Goal: Task Accomplishment & Management: Use online tool/utility

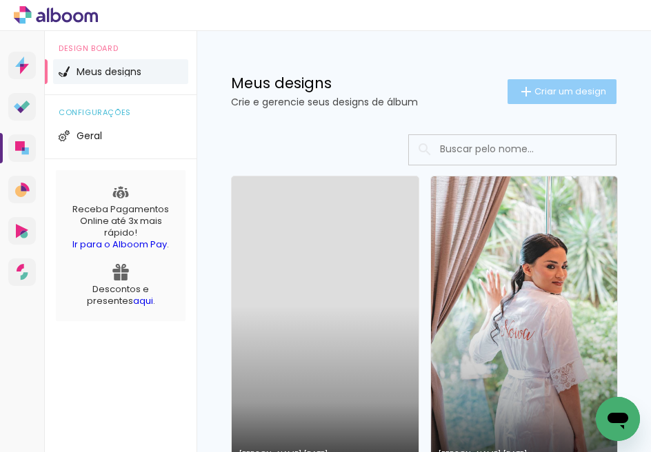
click at [537, 91] on span "Criar um design" at bounding box center [570, 91] width 72 height 9
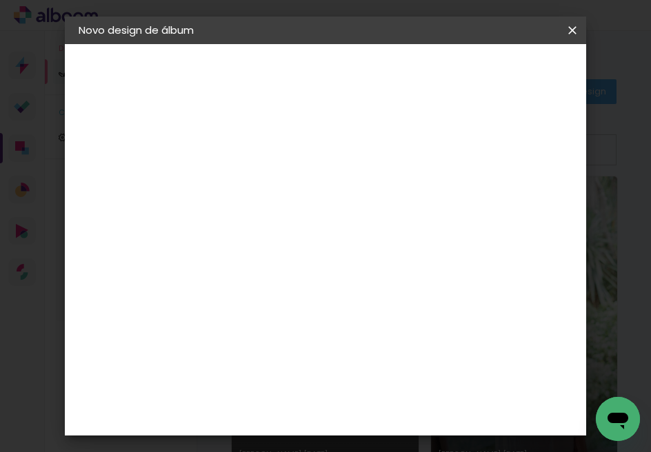
click at [304, 183] on input at bounding box center [304, 184] width 0 height 21
type input "[PERSON_NAME] e [PERSON_NAME]"
type paper-input "[PERSON_NAME] e [PERSON_NAME]"
click at [0, 0] on slot "Avançar" at bounding box center [0, 0] width 0 height 0
click at [0, 0] on slot "Tamanho Livre" at bounding box center [0, 0] width 0 height 0
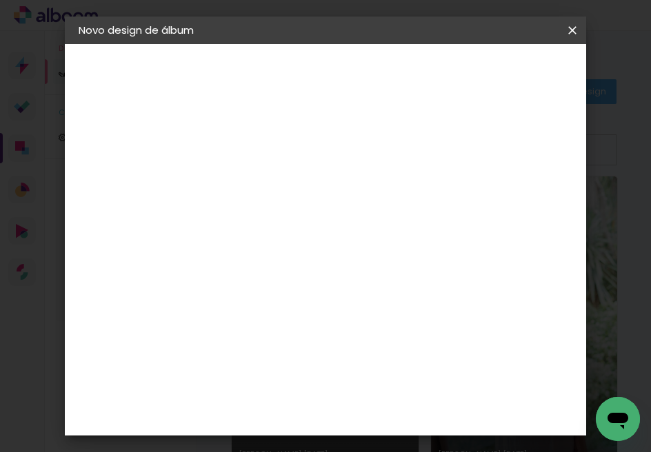
click at [0, 0] on slot "Tamanho Livre" at bounding box center [0, 0] width 0 height 0
click at [0, 0] on slot "Avançar" at bounding box center [0, 0] width 0 height 0
click at [372, 214] on span "cm" at bounding box center [379, 215] width 17 height 21
click at [358, 216] on span "30" at bounding box center [359, 215] width 23 height 21
drag, startPoint x: 334, startPoint y: 219, endPoint x: 283, endPoint y: 220, distance: 50.3
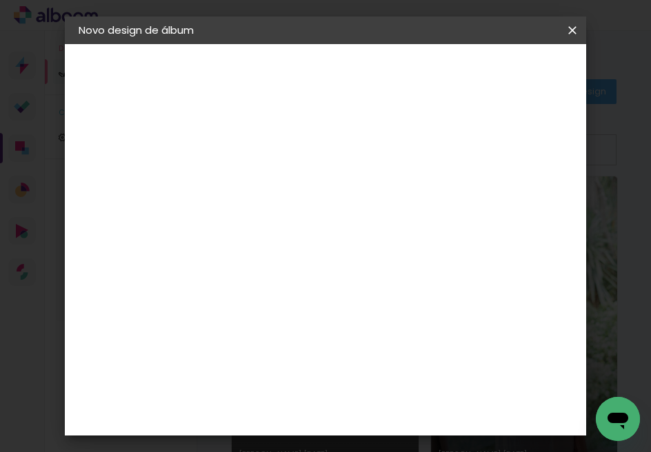
click at [283, 219] on div "30 cm cm cm mm A maioria das encadernadoras sugere 5mm de sangria." at bounding box center [382, 229] width 276 height 110
click at [360, 208] on span "30" at bounding box center [359, 215] width 23 height 21
click at [371, 216] on span "cm" at bounding box center [379, 215] width 17 height 21
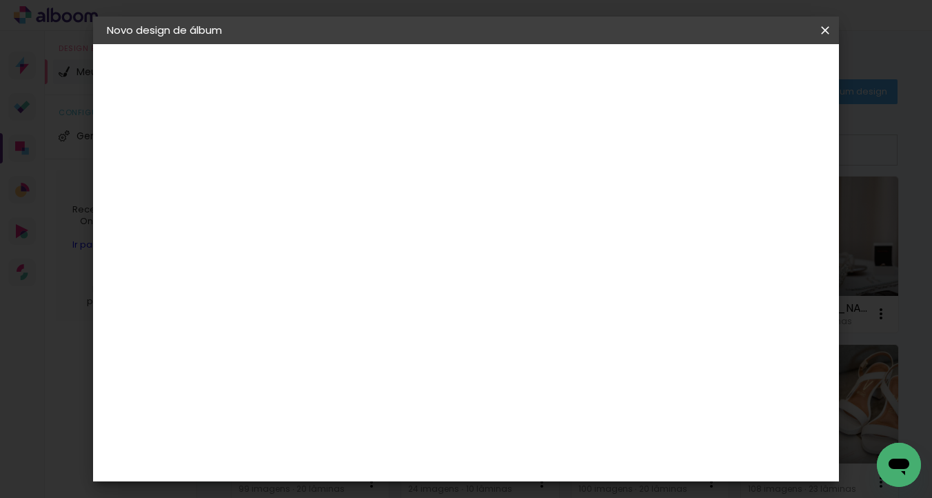
click at [297, 346] on input "30" at bounding box center [289, 353] width 36 height 21
type input "20"
type paper-input "20"
click at [448, 219] on span "30" at bounding box center [444, 215] width 23 height 21
click at [446, 219] on span "30" at bounding box center [444, 215] width 23 height 21
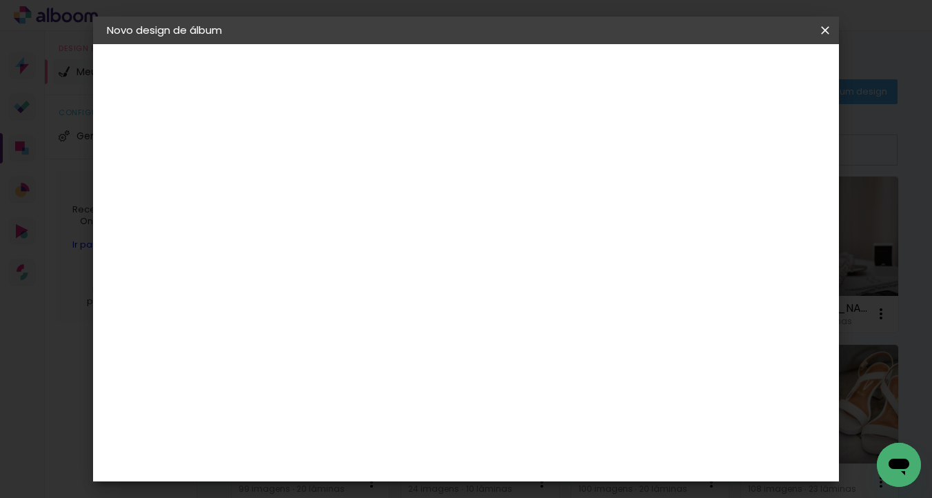
click at [440, 213] on span "30" at bounding box center [444, 215] width 23 height 21
click at [447, 218] on span "30" at bounding box center [444, 215] width 23 height 21
click at [447, 220] on span "30" at bounding box center [444, 215] width 23 height 21
click at [541, 432] on input "60" at bounding box center [542, 434] width 36 height 21
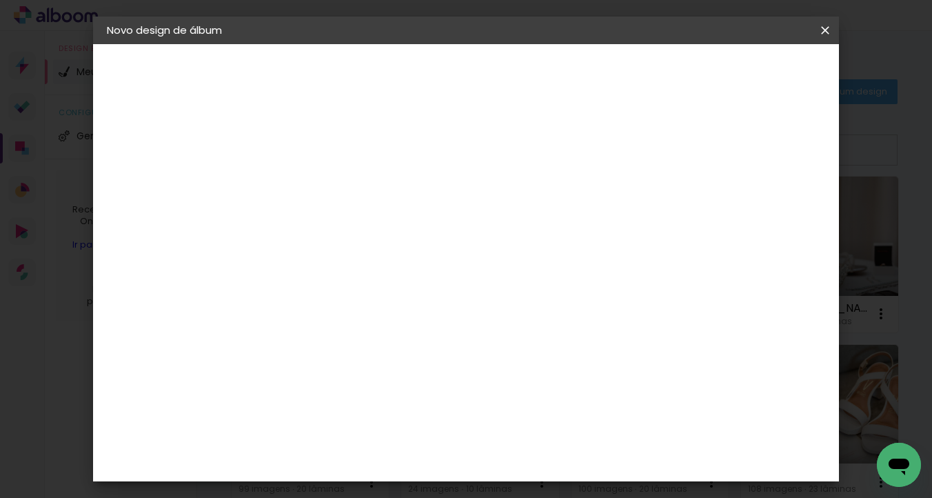
click at [549, 434] on input "60" at bounding box center [542, 434] width 36 height 21
type input "40"
type paper-input "40"
click at [650, 57] on header "Tamanho livre Defina a largura, altura e sangria das lâminas. Voltar Iniciar de…" at bounding box center [522, 79] width 500 height 71
click at [650, 65] on paper-button "Iniciar design" at bounding box center [707, 72] width 90 height 23
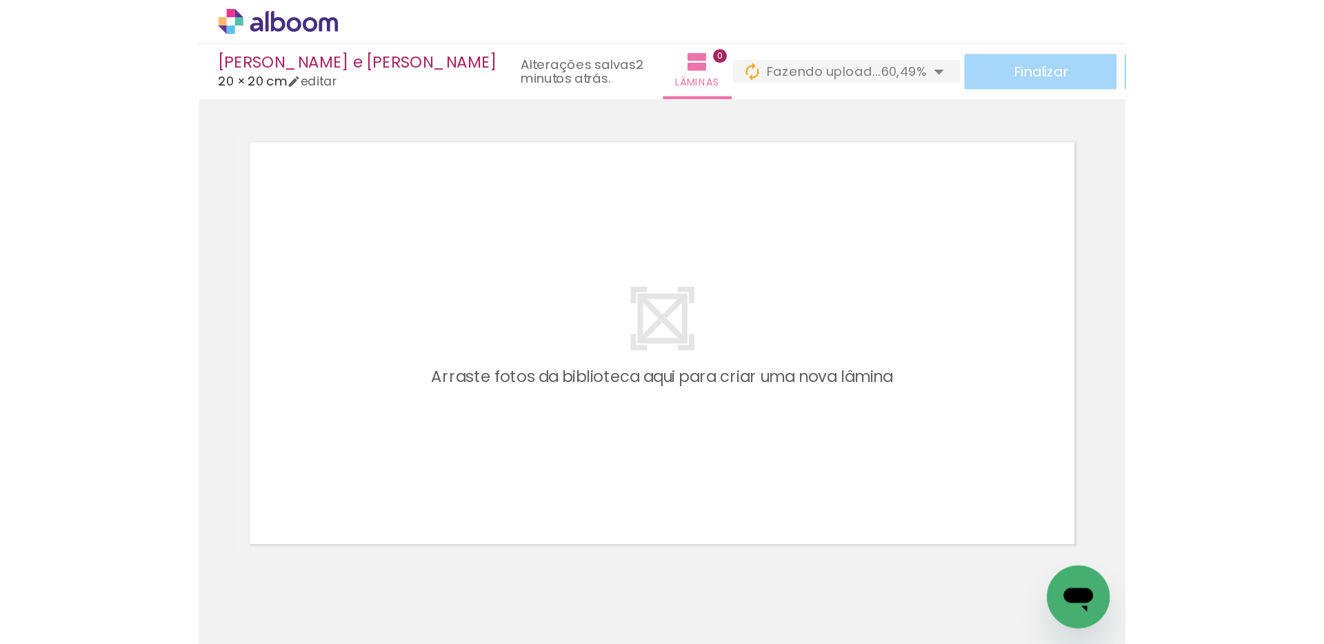
scroll to position [6, 0]
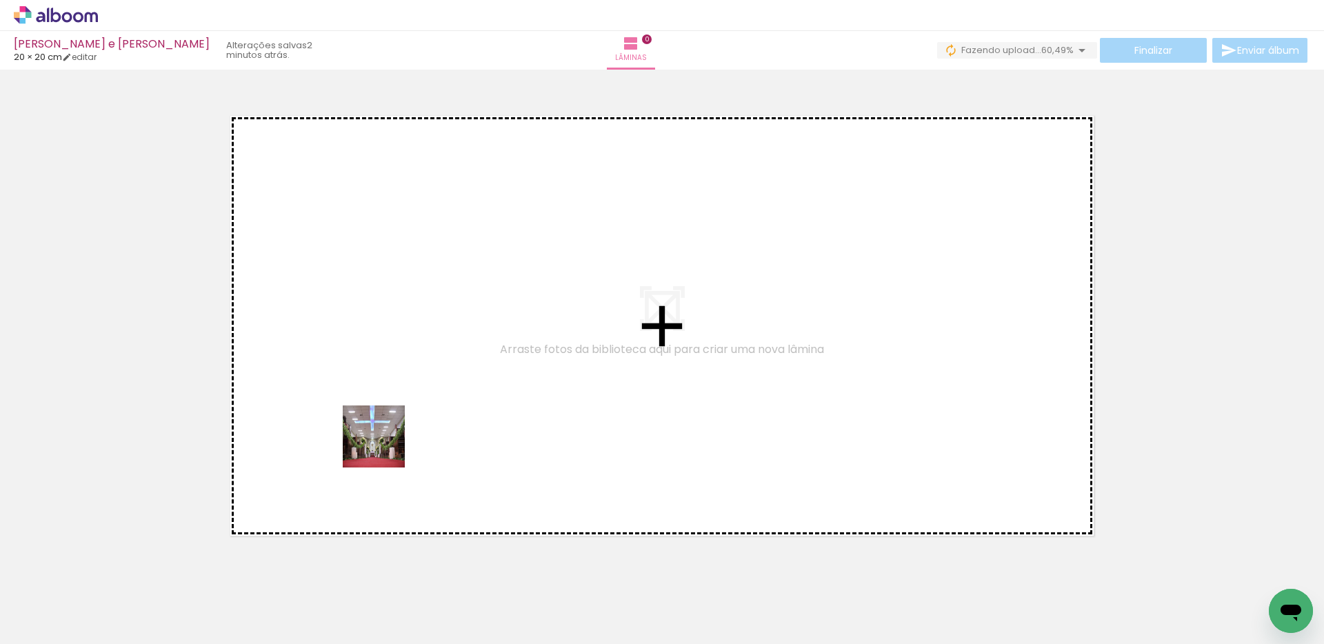
drag, startPoint x: 155, startPoint y: 588, endPoint x: 361, endPoint y: 462, distance: 241.1
click at [388, 443] on quentale-workspace at bounding box center [662, 322] width 1324 height 644
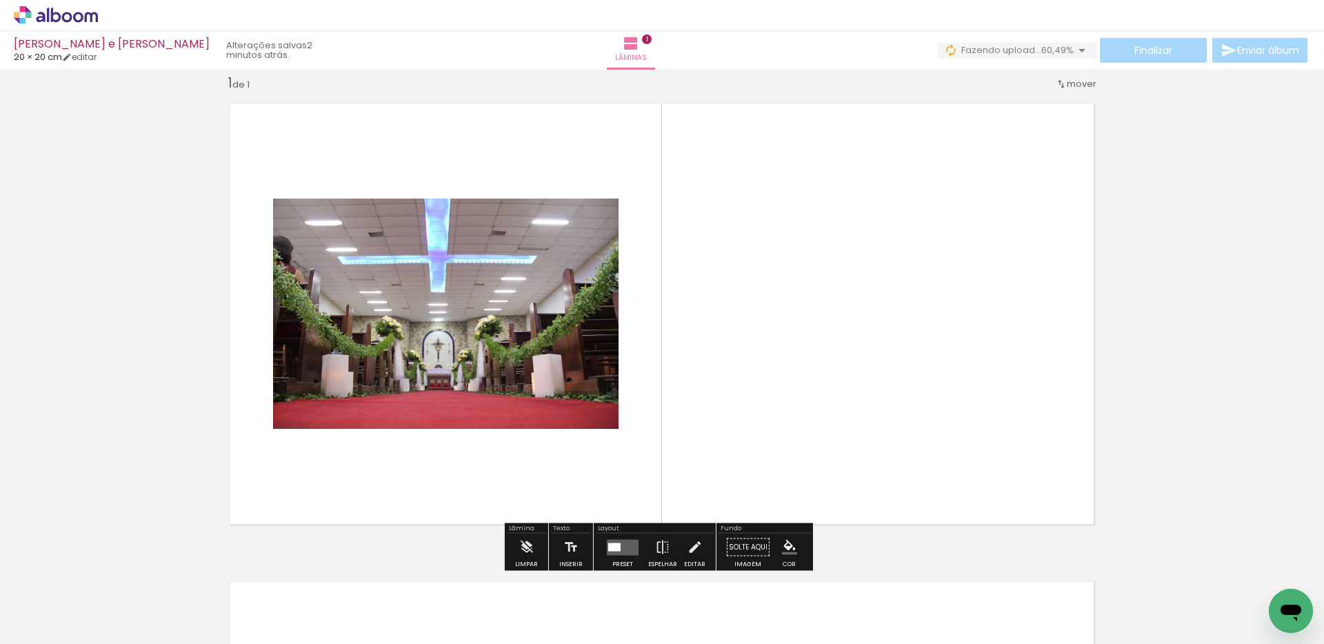
scroll to position [17, 0]
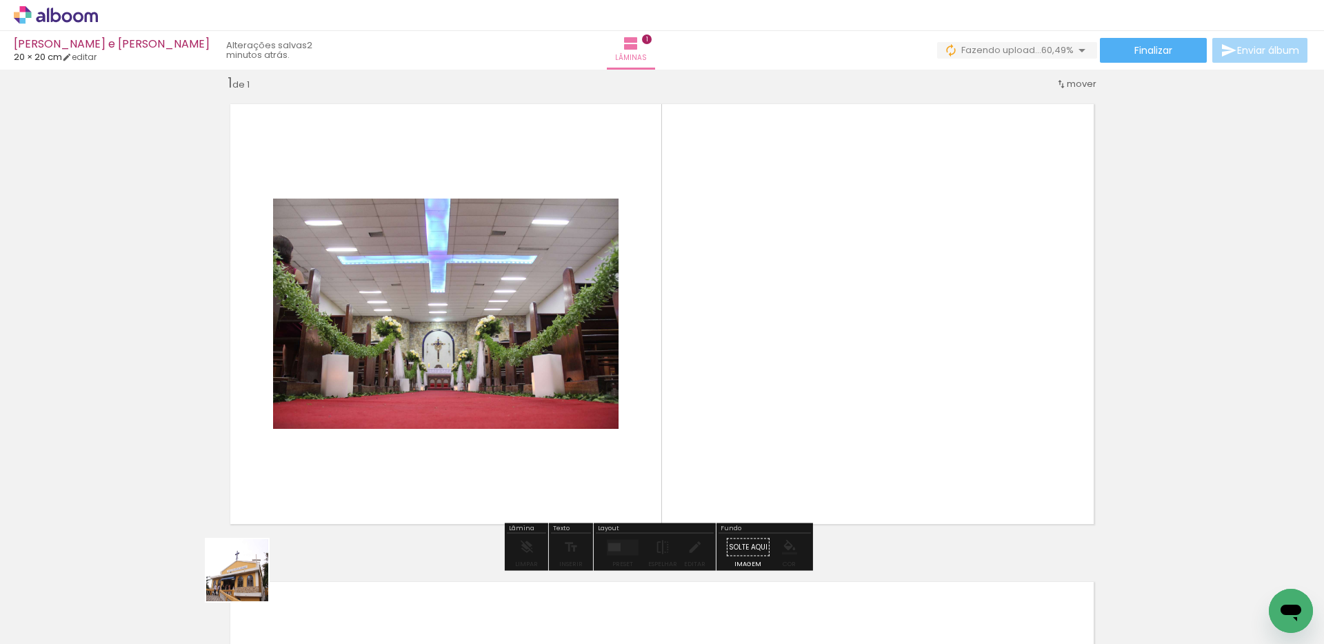
drag, startPoint x: 212, startPoint y: 616, endPoint x: 347, endPoint y: 487, distance: 186.3
click at [346, 452] on quentale-workspace at bounding box center [662, 322] width 1324 height 644
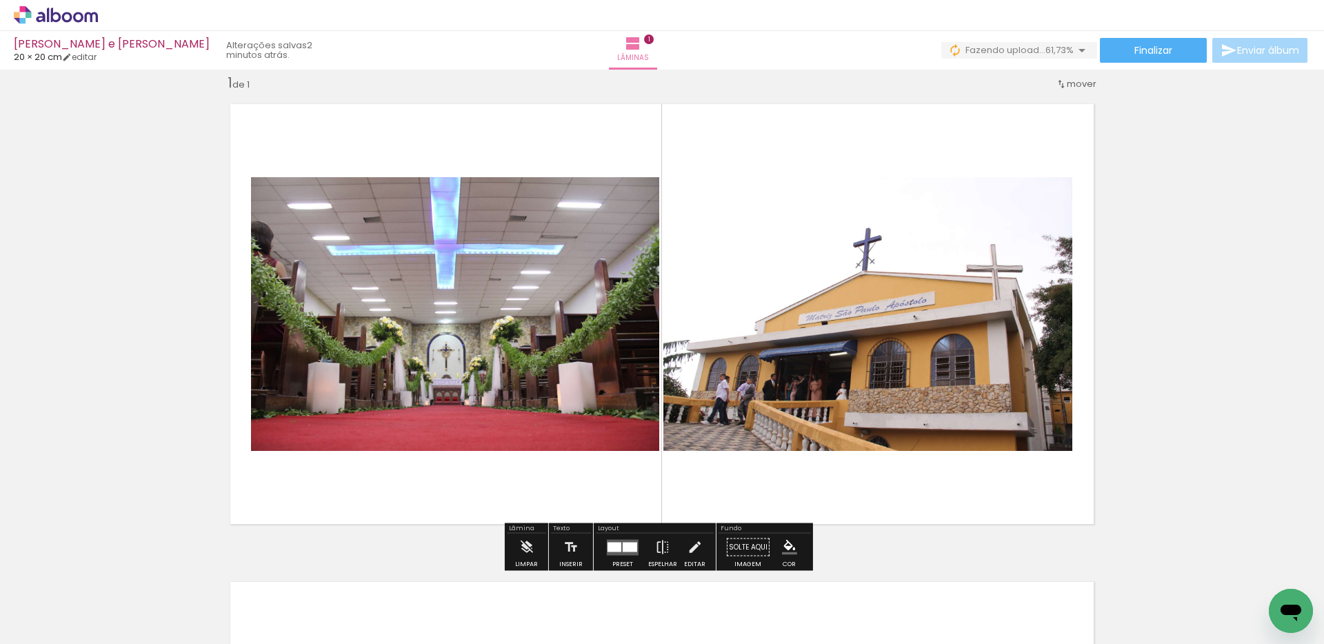
click at [32, 452] on input "Todas as fotos" at bounding box center [38, 602] width 52 height 12
click at [0, 0] on slot "Não utilizadas" at bounding box center [0, 0] width 0 height 0
type input "Não utilizadas"
drag, startPoint x: 146, startPoint y: 592, endPoint x: 427, endPoint y: 496, distance: 296.7
click at [425, 452] on quentale-workspace at bounding box center [662, 322] width 1324 height 644
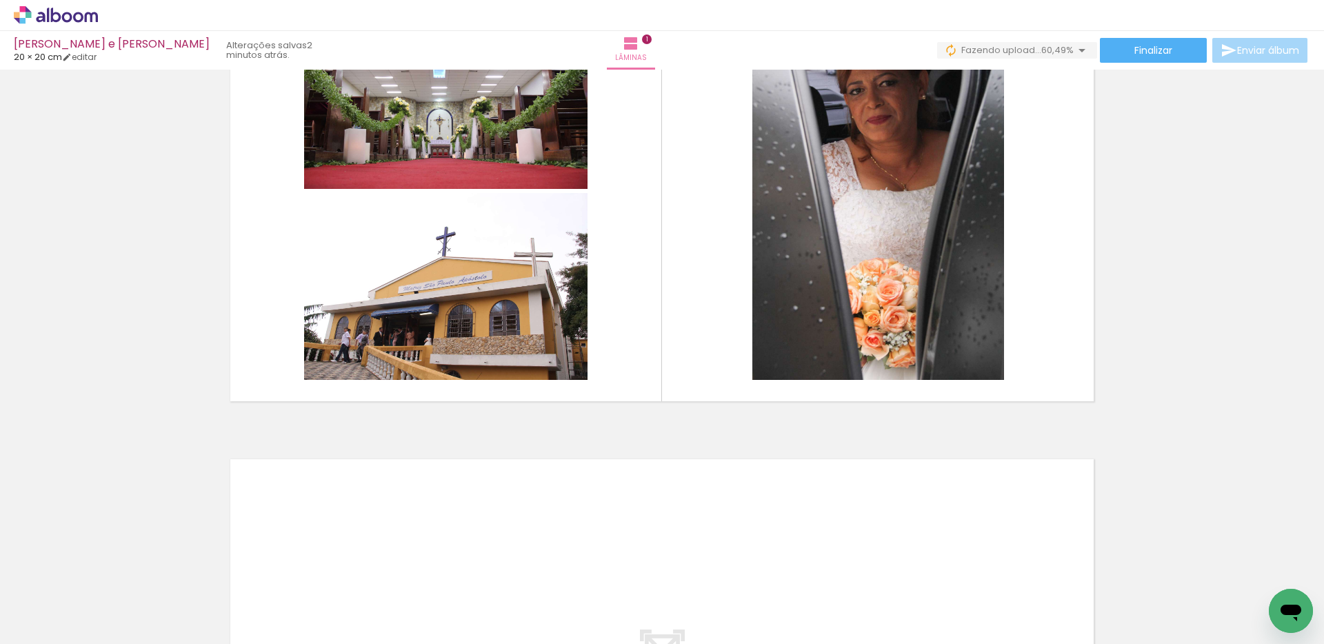
scroll to position [0, 926]
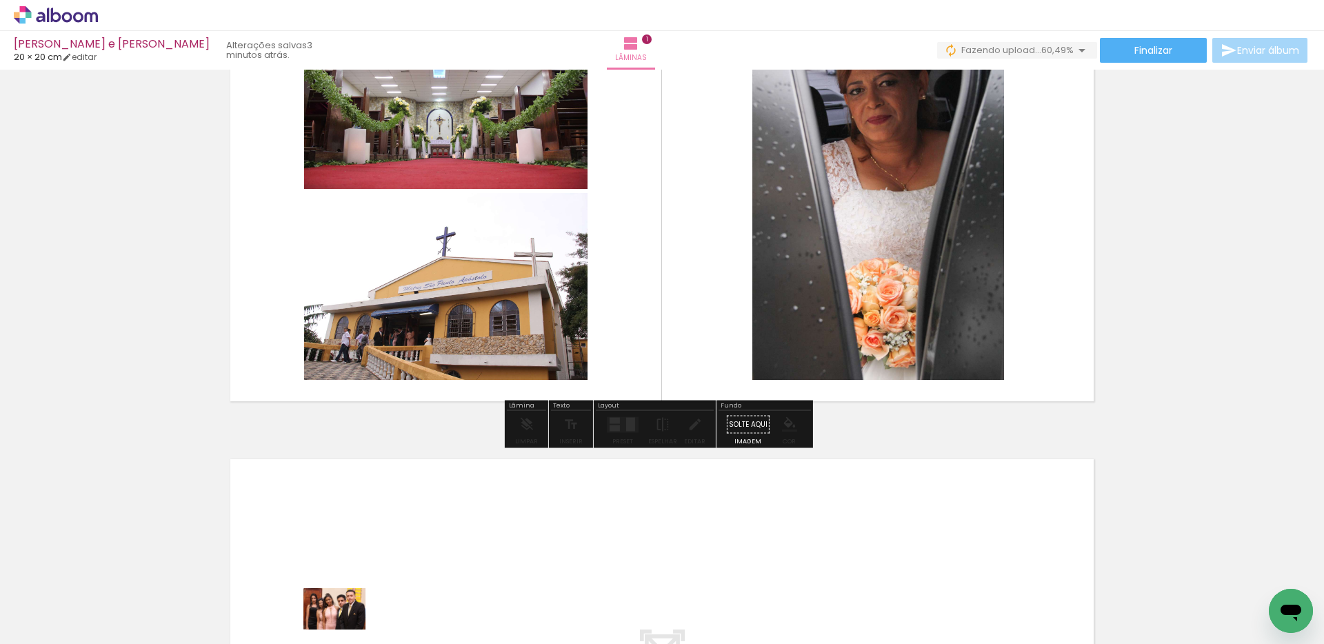
drag, startPoint x: 303, startPoint y: 607, endPoint x: 345, endPoint y: 629, distance: 46.9
click at [0, 0] on slot at bounding box center [0, 0] width 0 height 0
drag, startPoint x: 372, startPoint y: 608, endPoint x: 385, endPoint y: 522, distance: 87.3
click at [385, 452] on quentale-workspace at bounding box center [662, 322] width 1324 height 644
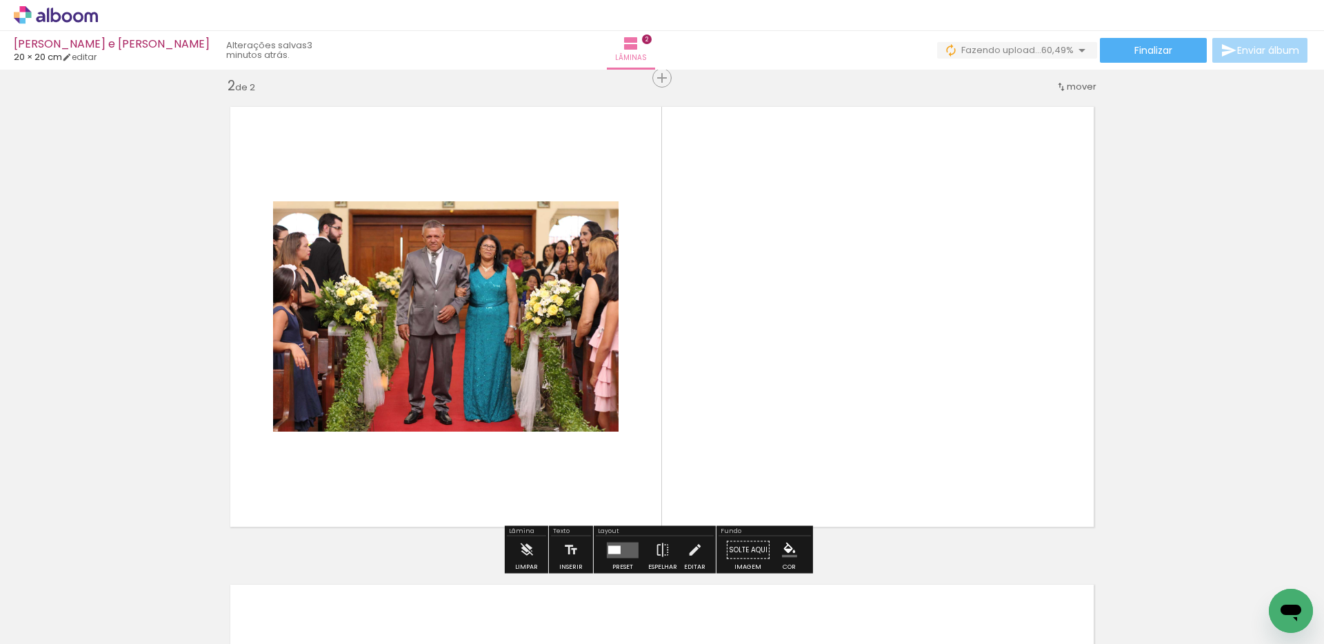
scroll to position [495, 0]
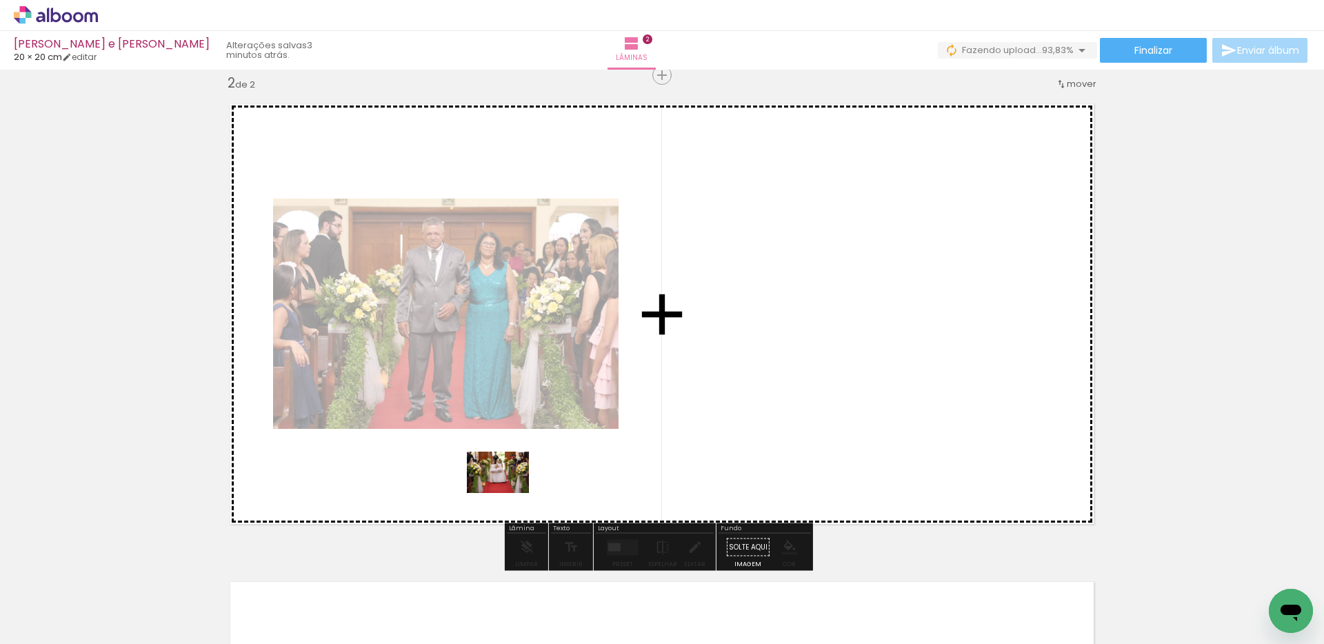
drag, startPoint x: 430, startPoint y: 609, endPoint x: 529, endPoint y: 473, distance: 168.8
click at [529, 452] on quentale-workspace at bounding box center [662, 322] width 1324 height 644
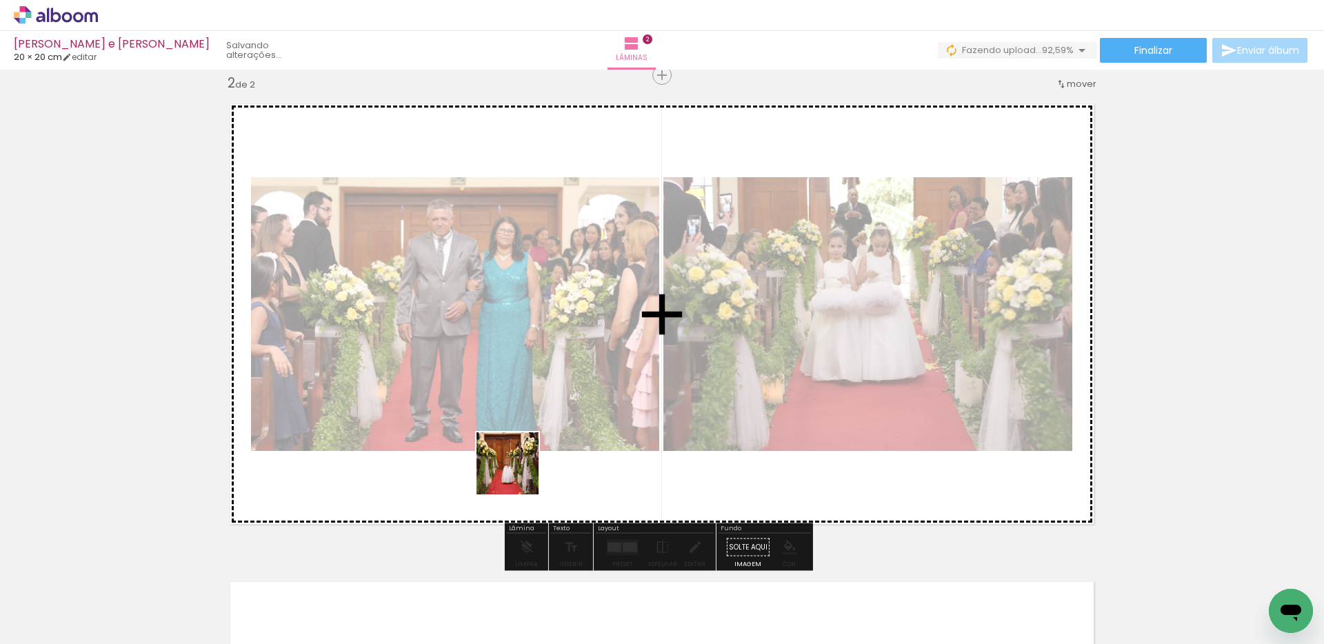
drag, startPoint x: 458, startPoint y: 598, endPoint x: 520, endPoint y: 472, distance: 139.7
click at [520, 452] on quentale-workspace at bounding box center [662, 322] width 1324 height 644
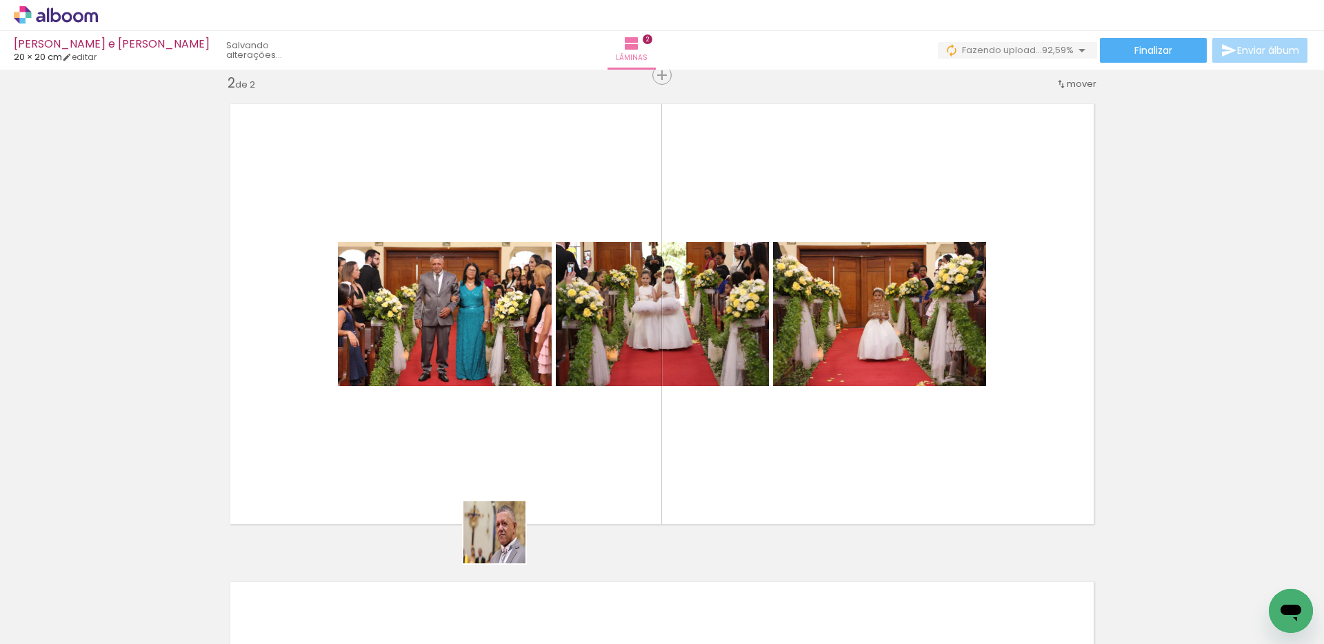
drag, startPoint x: 467, startPoint y: 602, endPoint x: 544, endPoint y: 478, distance: 146.1
click at [544, 452] on quentale-workspace at bounding box center [662, 322] width 1324 height 644
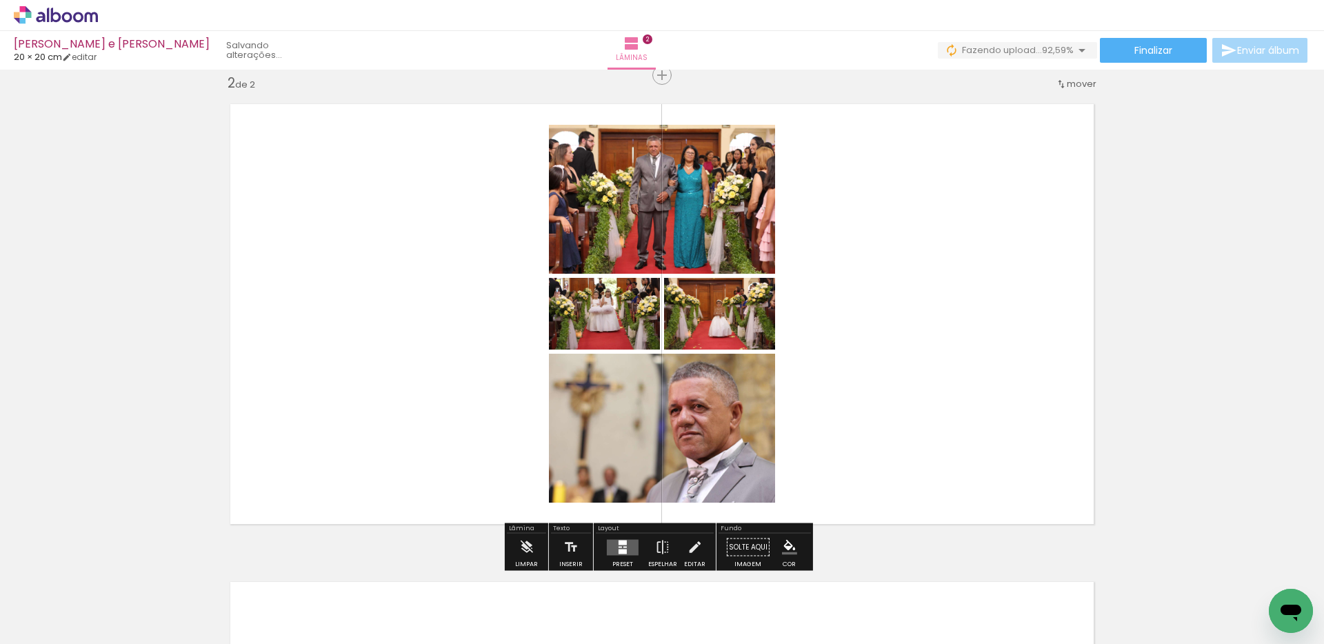
click at [629, 452] on quentale-layouter at bounding box center [623, 547] width 32 height 16
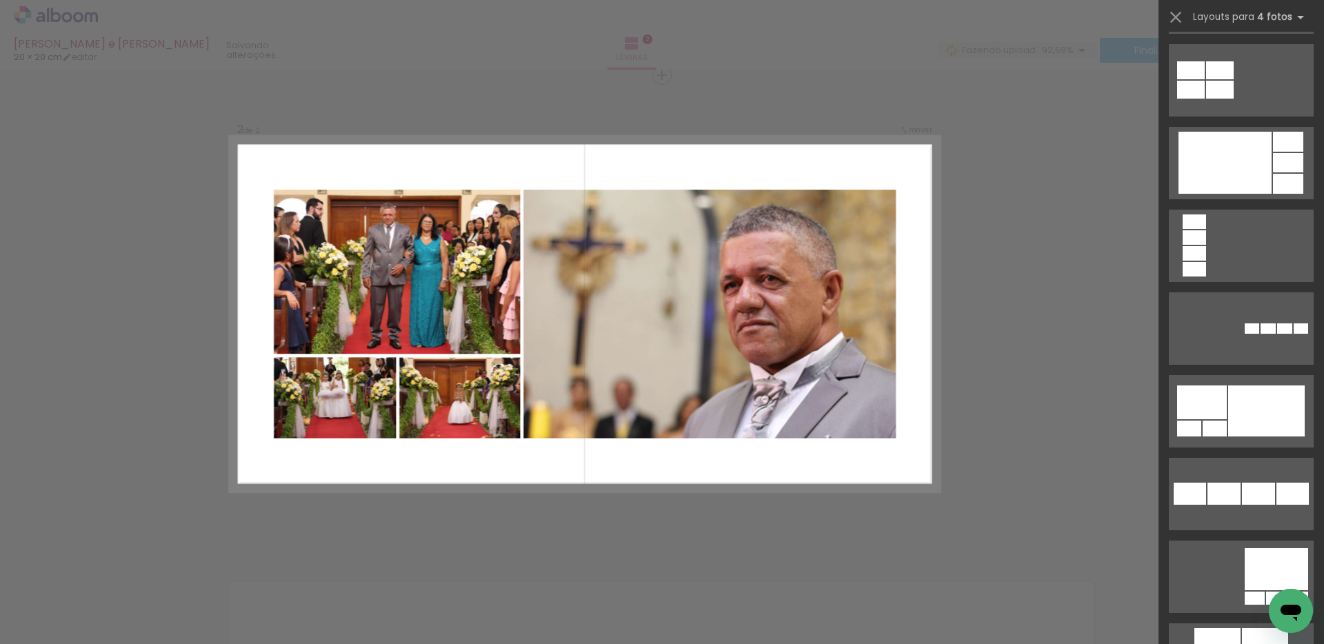
scroll to position [3093, 0]
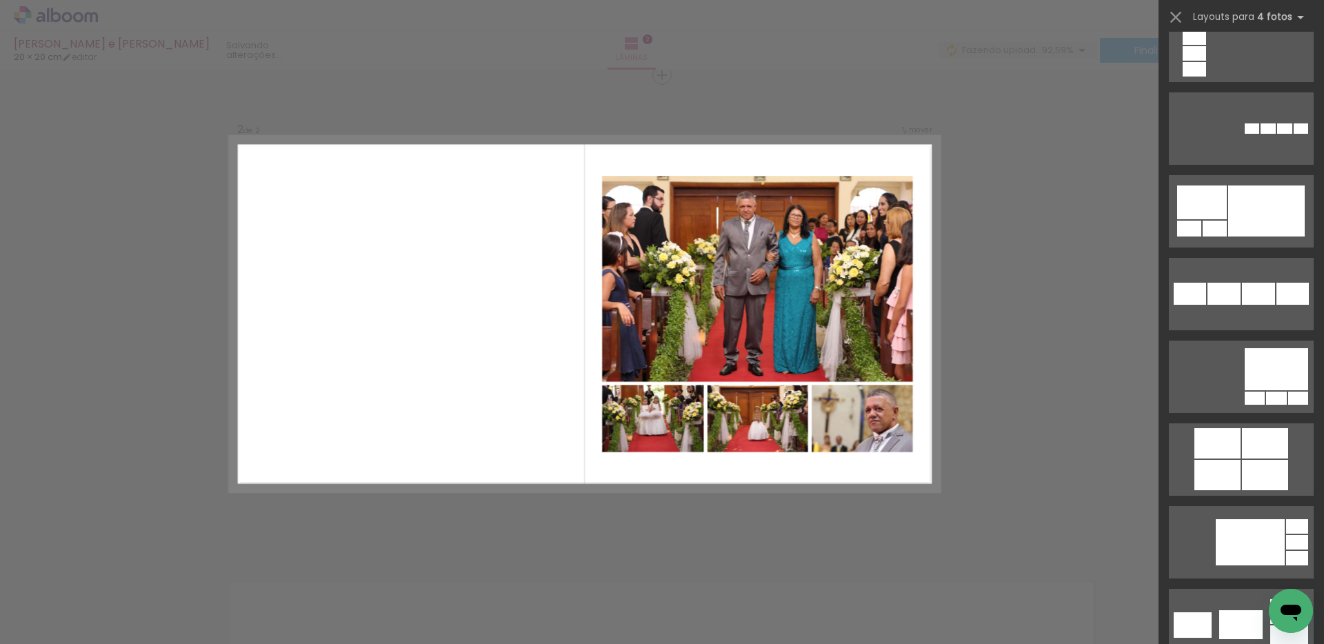
click at [650, 129] on div "Confirmar Cancelar" at bounding box center [662, 308] width 1324 height 1466
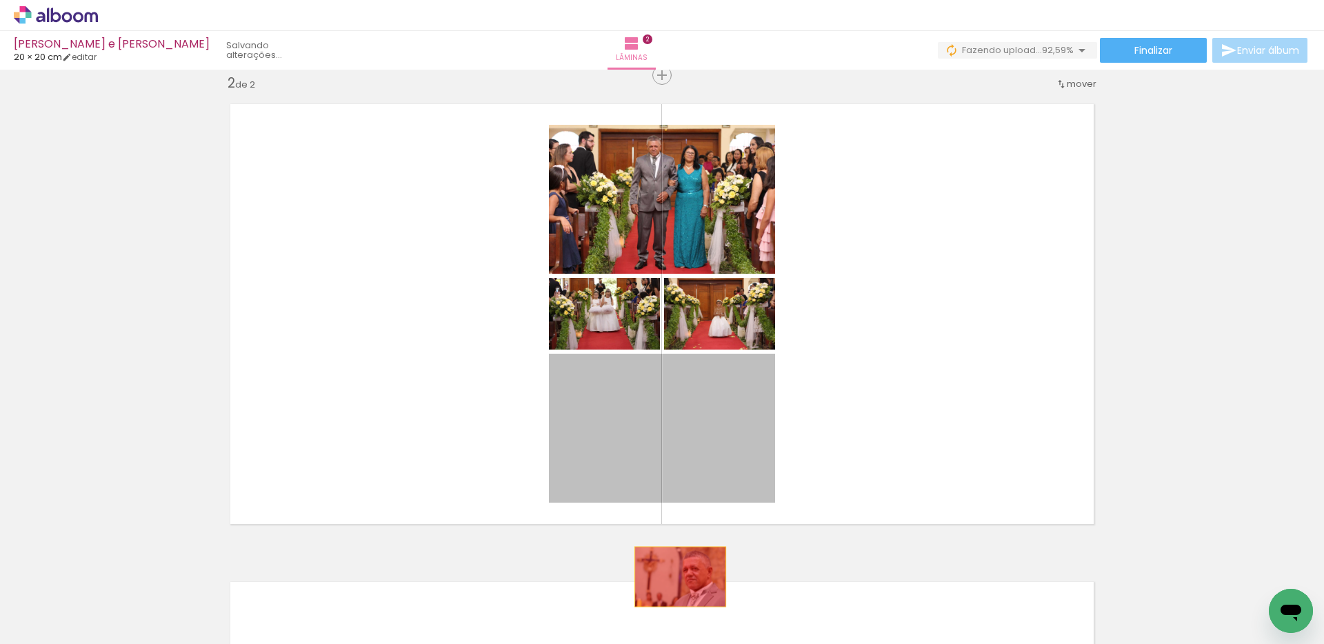
drag, startPoint x: 732, startPoint y: 429, endPoint x: 674, endPoint y: 582, distance: 163.0
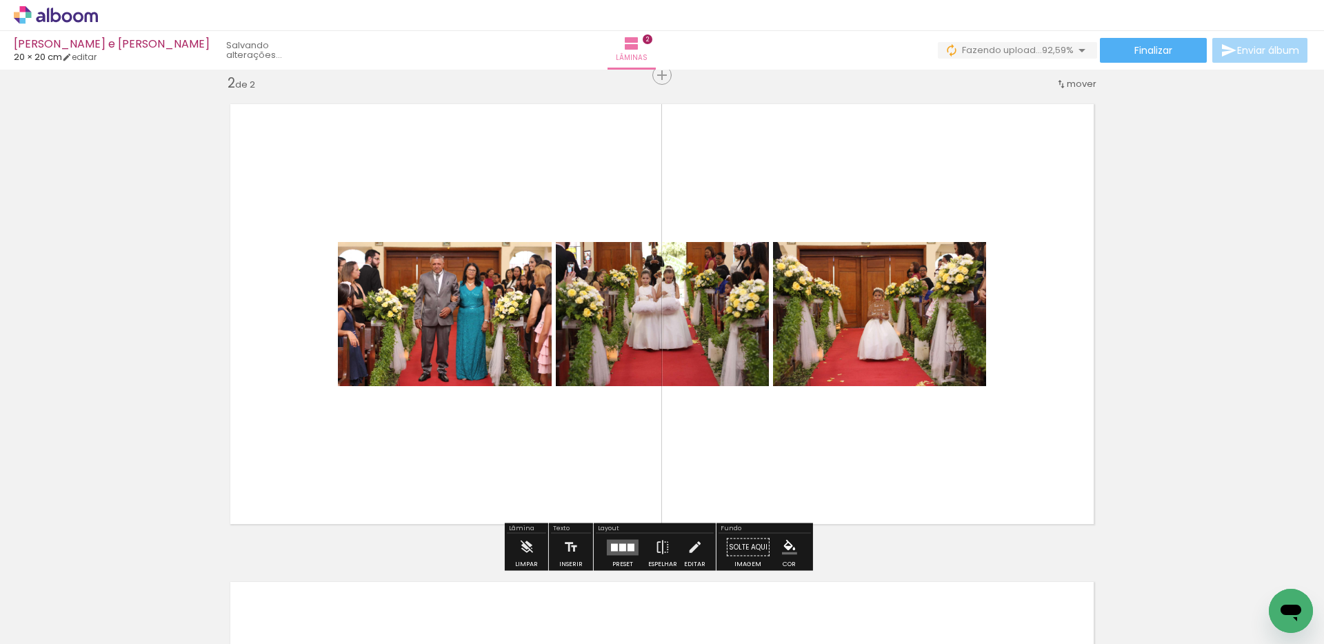
click at [618, 452] on quentale-layouter at bounding box center [623, 547] width 32 height 16
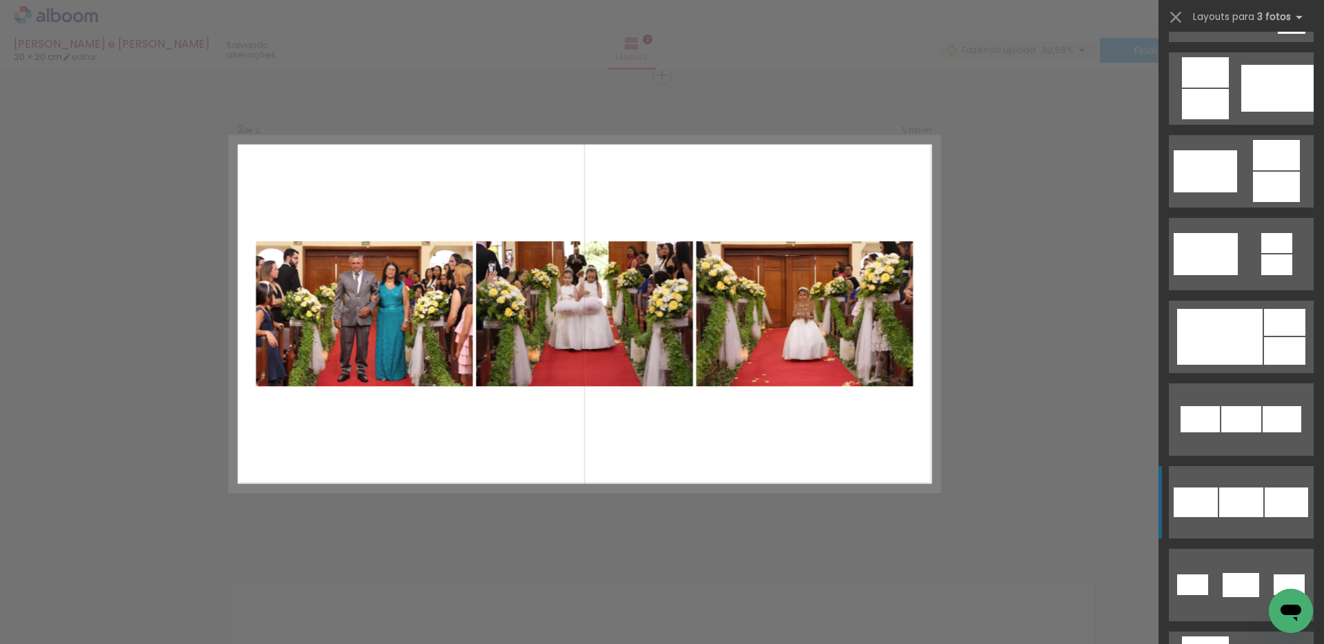
scroll to position [714, 0]
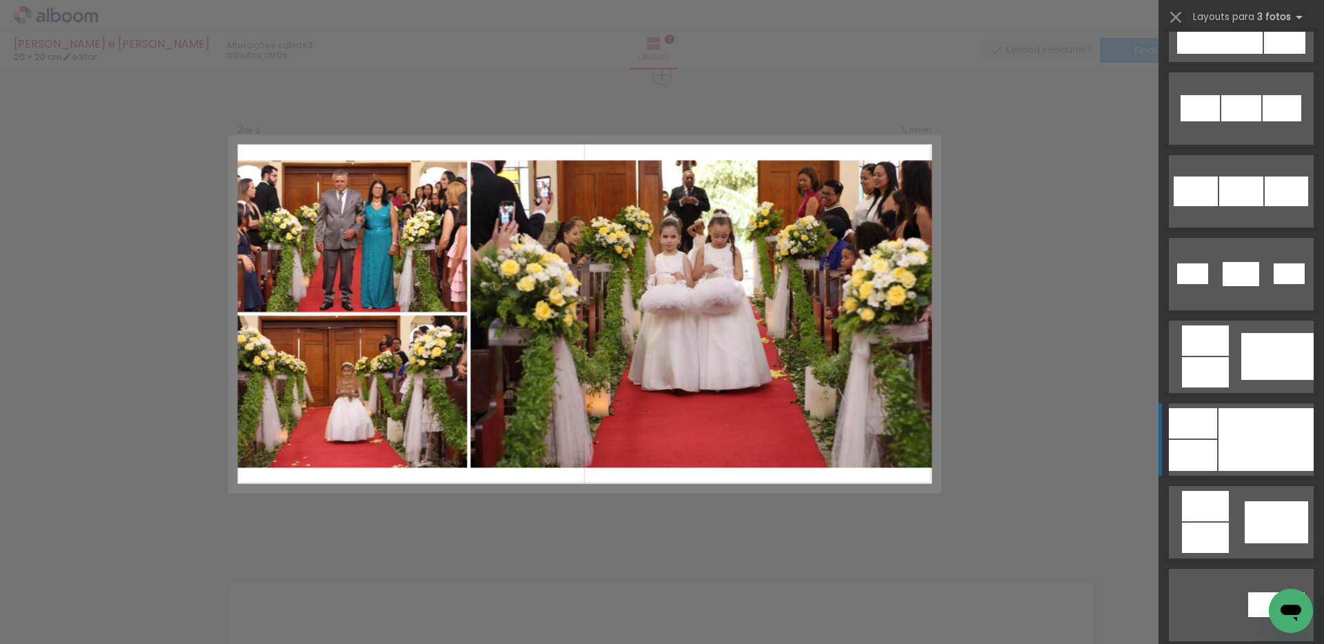
click at [650, 452] on div at bounding box center [1265, 439] width 95 height 63
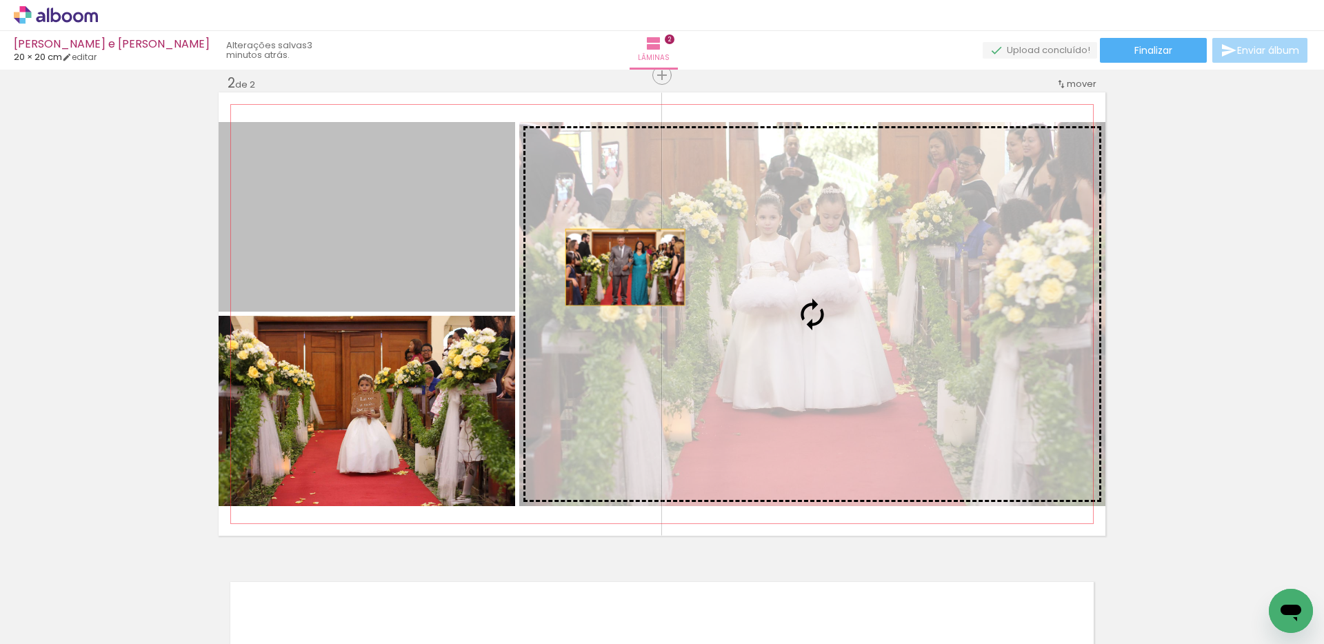
drag, startPoint x: 457, startPoint y: 227, endPoint x: 621, endPoint y: 267, distance: 168.7
click at [0, 0] on slot at bounding box center [0, 0] width 0 height 0
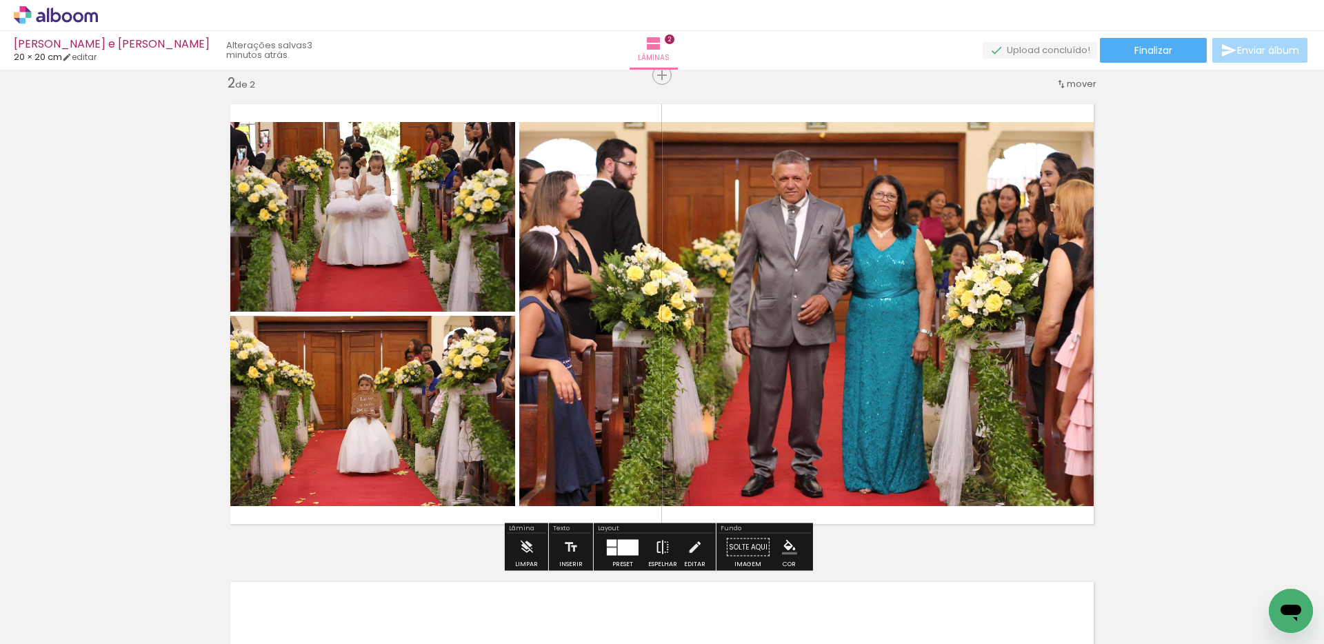
click at [650, 452] on iron-icon at bounding box center [662, 548] width 15 height 28
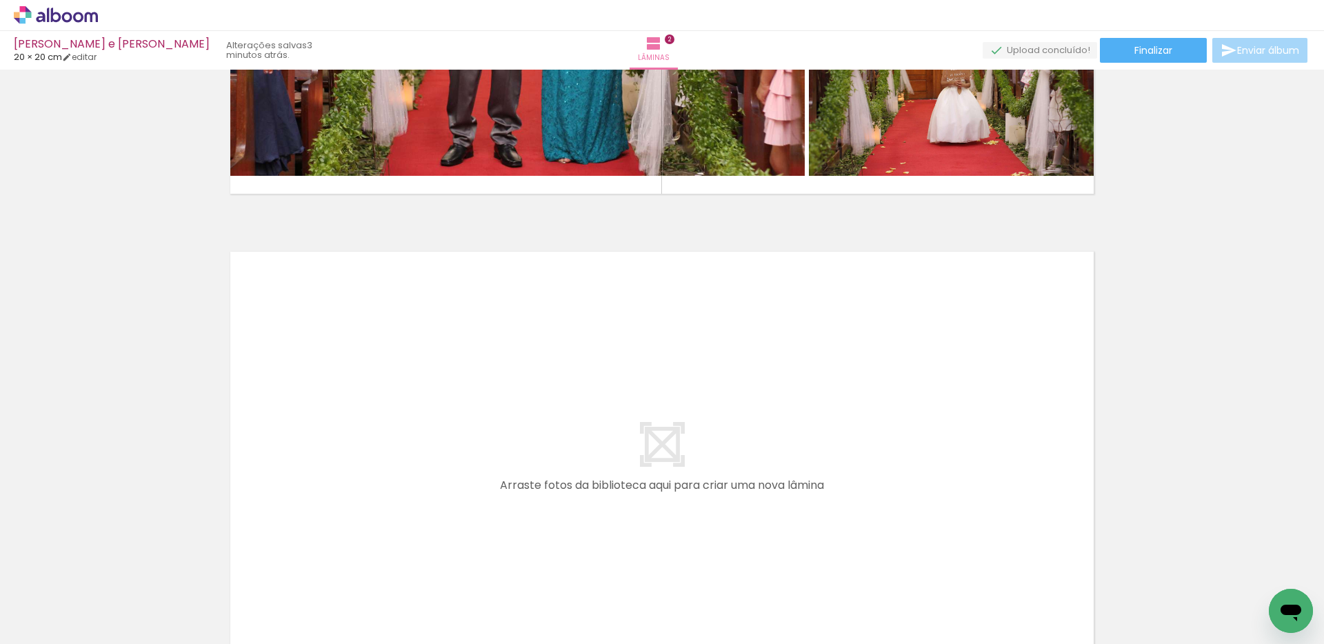
scroll to position [834, 0]
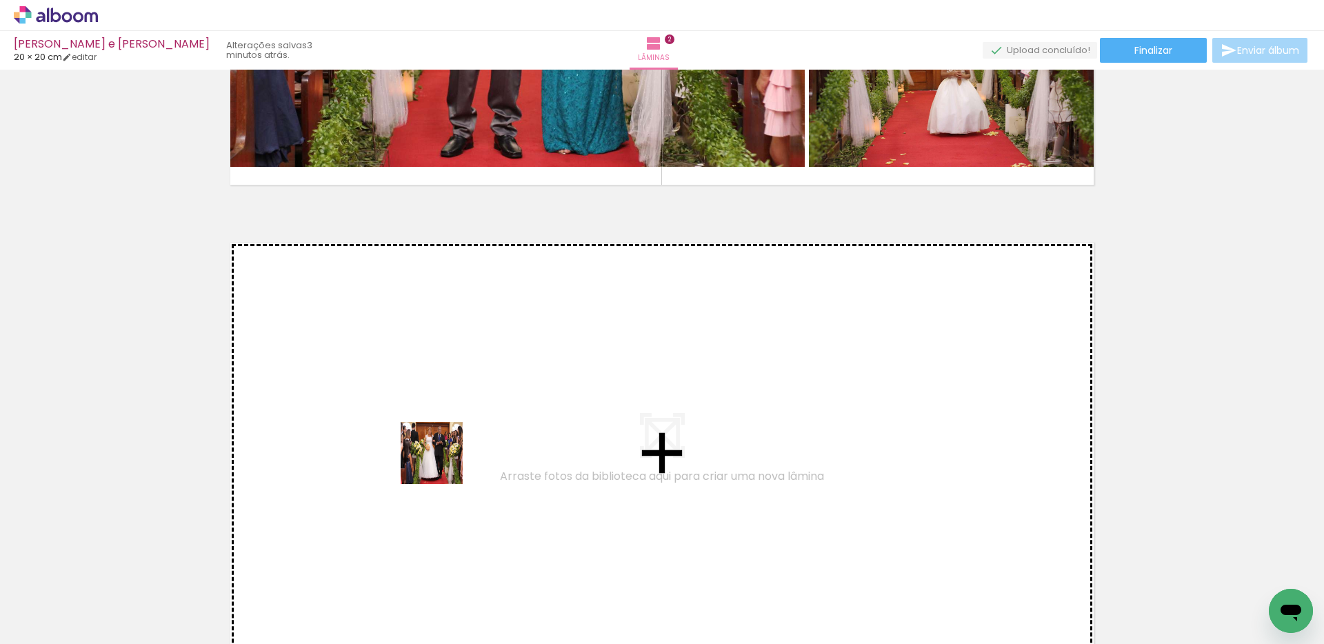
drag, startPoint x: 529, startPoint y: 607, endPoint x: 434, endPoint y: 452, distance: 181.6
click at [434, 452] on quentale-workspace at bounding box center [662, 322] width 1324 height 644
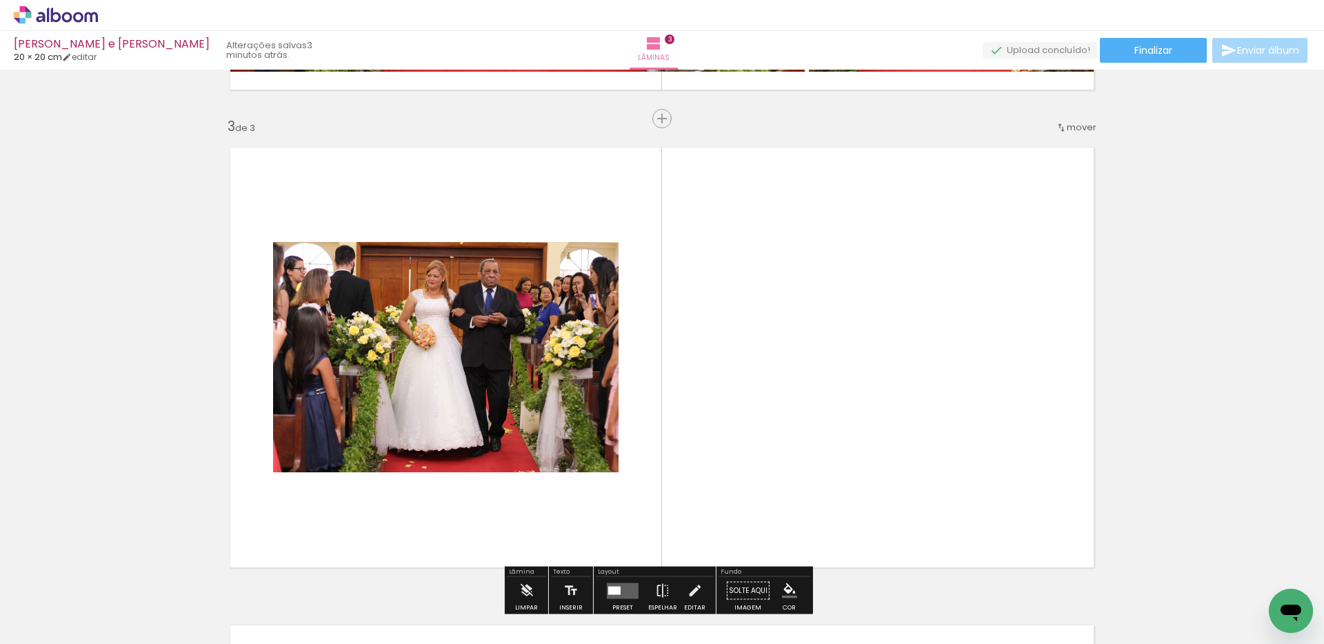
scroll to position [973, 0]
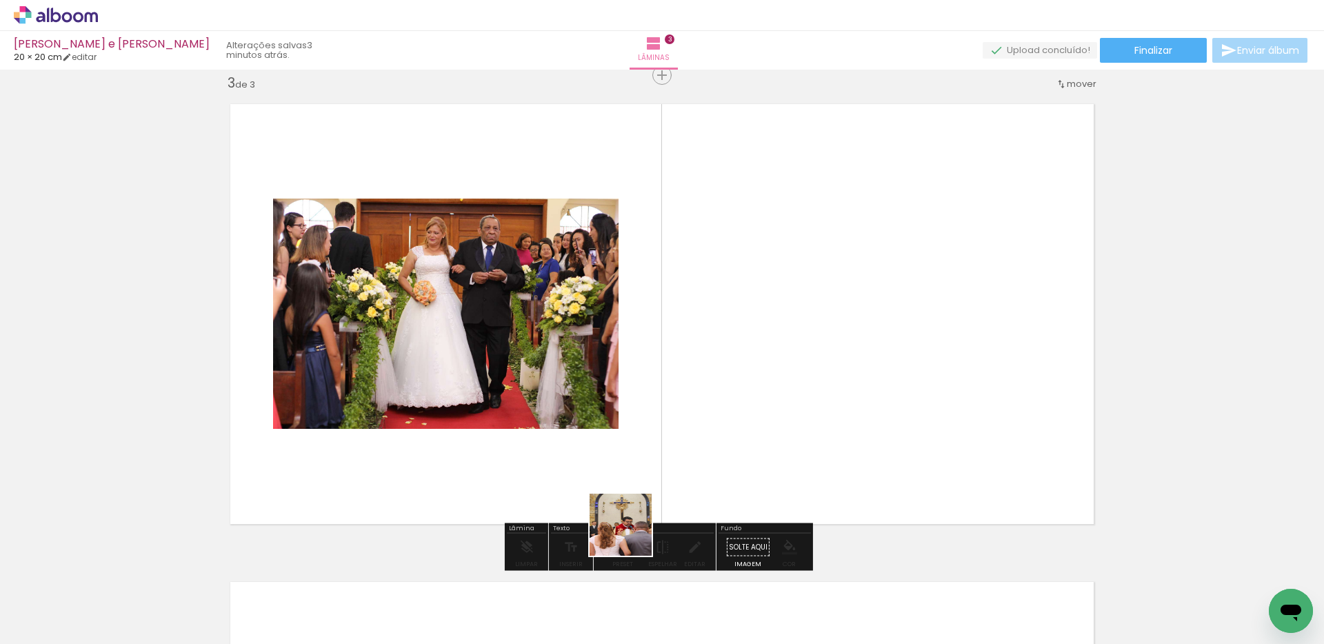
drag, startPoint x: 527, startPoint y: 616, endPoint x: 734, endPoint y: 449, distance: 265.7
click at [650, 449] on quentale-workspace at bounding box center [662, 322] width 1324 height 644
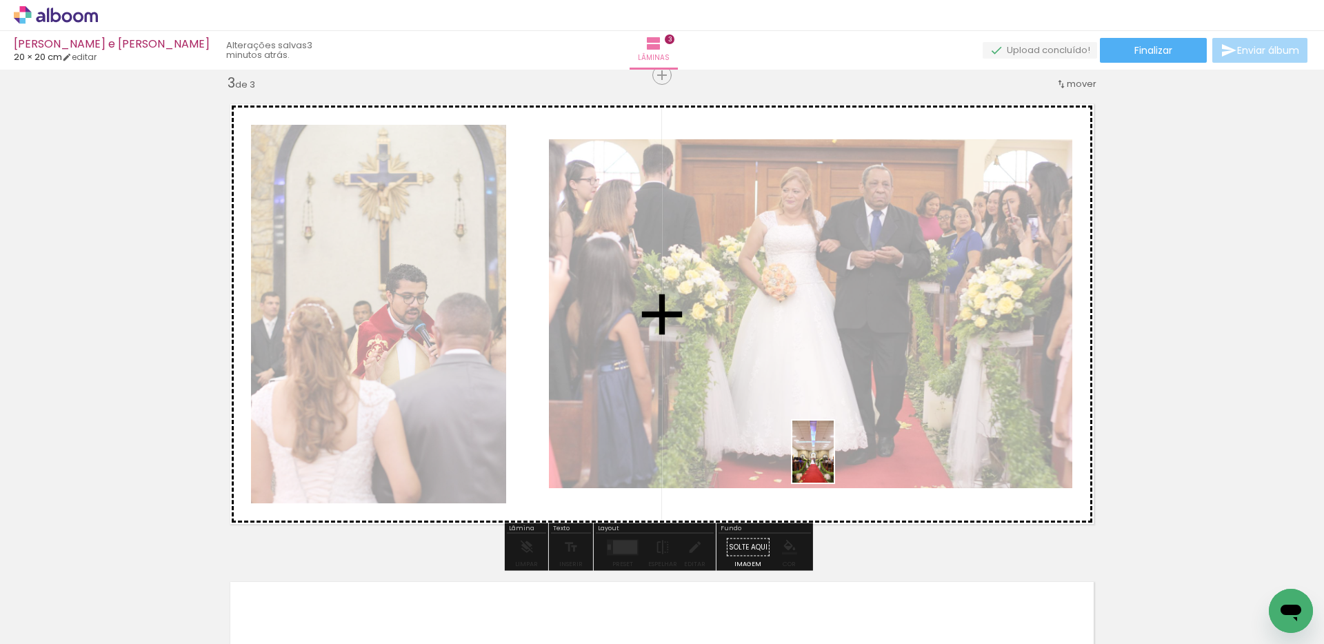
drag, startPoint x: 512, startPoint y: 609, endPoint x: 851, endPoint y: 459, distance: 370.3
click at [650, 452] on quentale-workspace at bounding box center [662, 322] width 1324 height 644
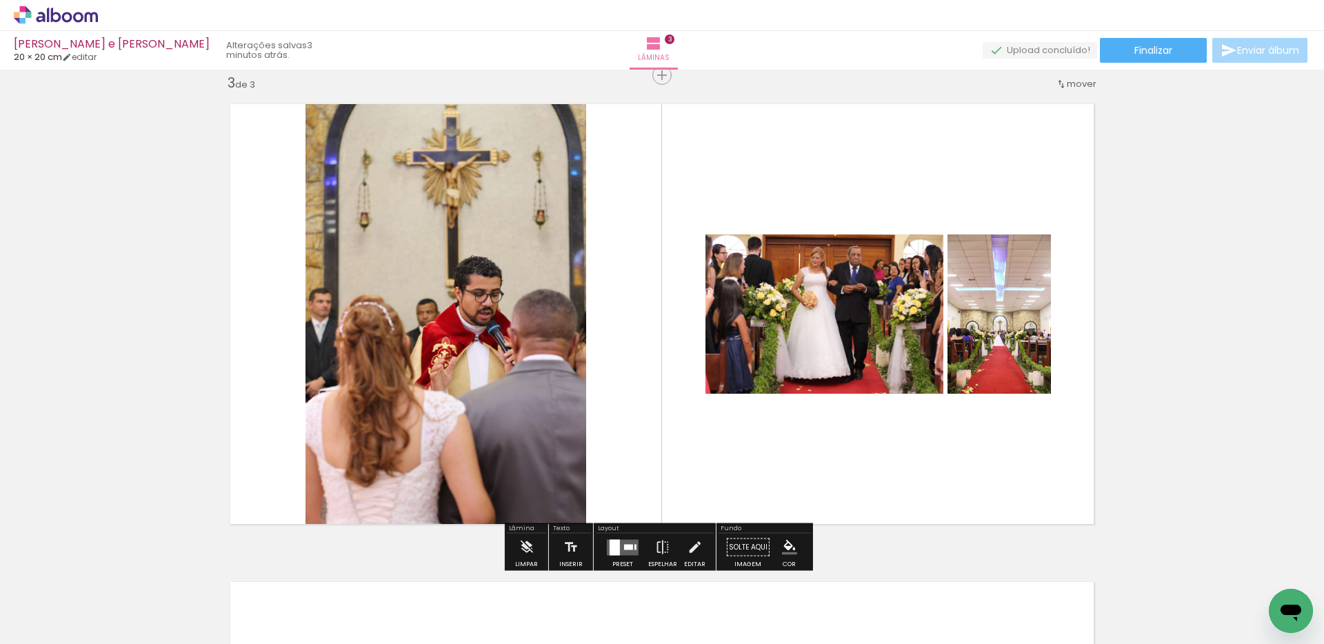
click at [624, 452] on div at bounding box center [628, 547] width 9 height 6
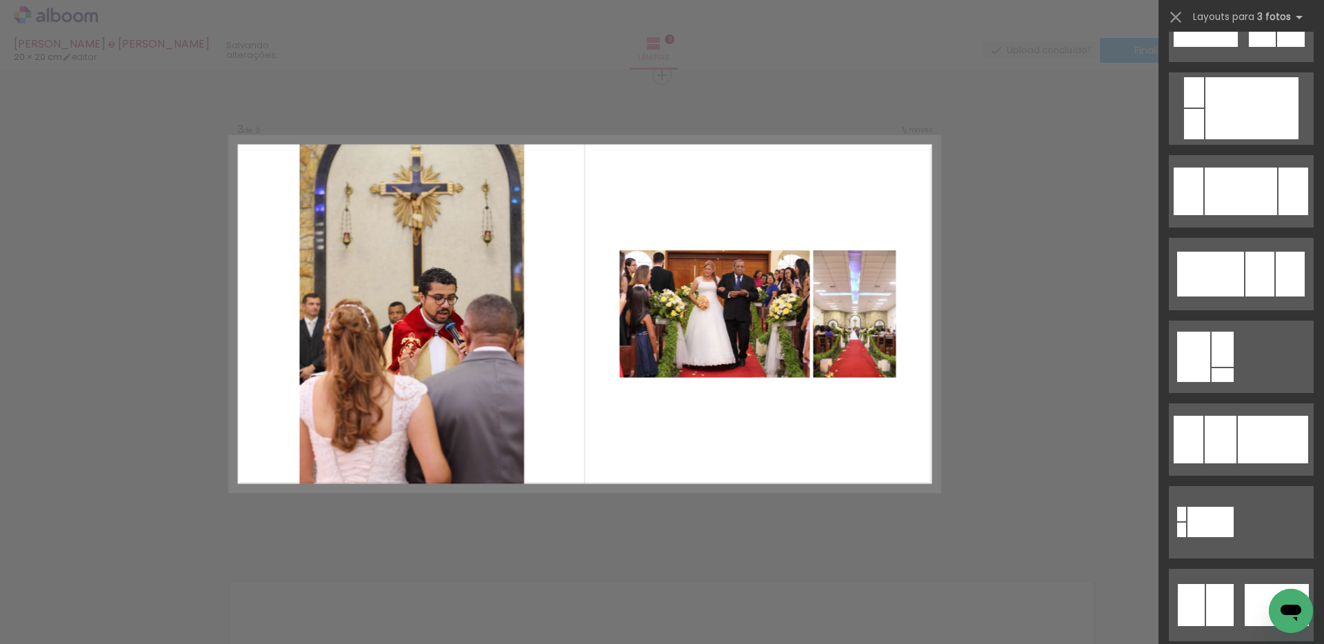
scroll to position [0, 0]
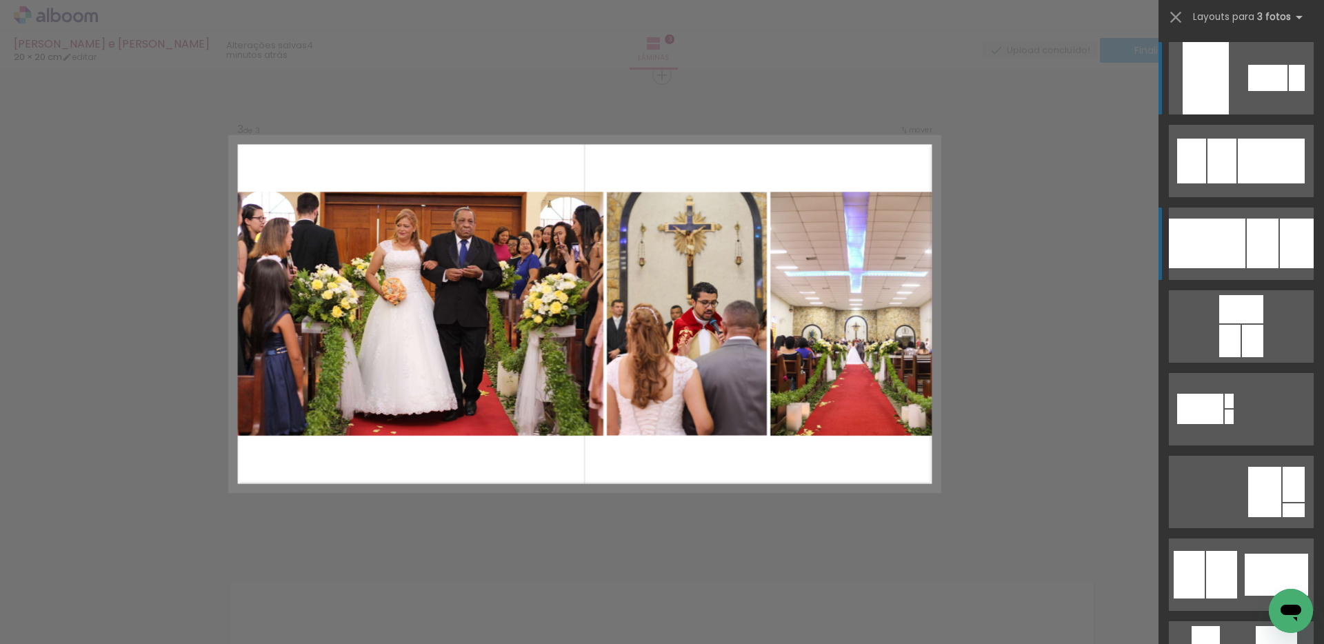
click at [650, 234] on div at bounding box center [1206, 244] width 77 height 50
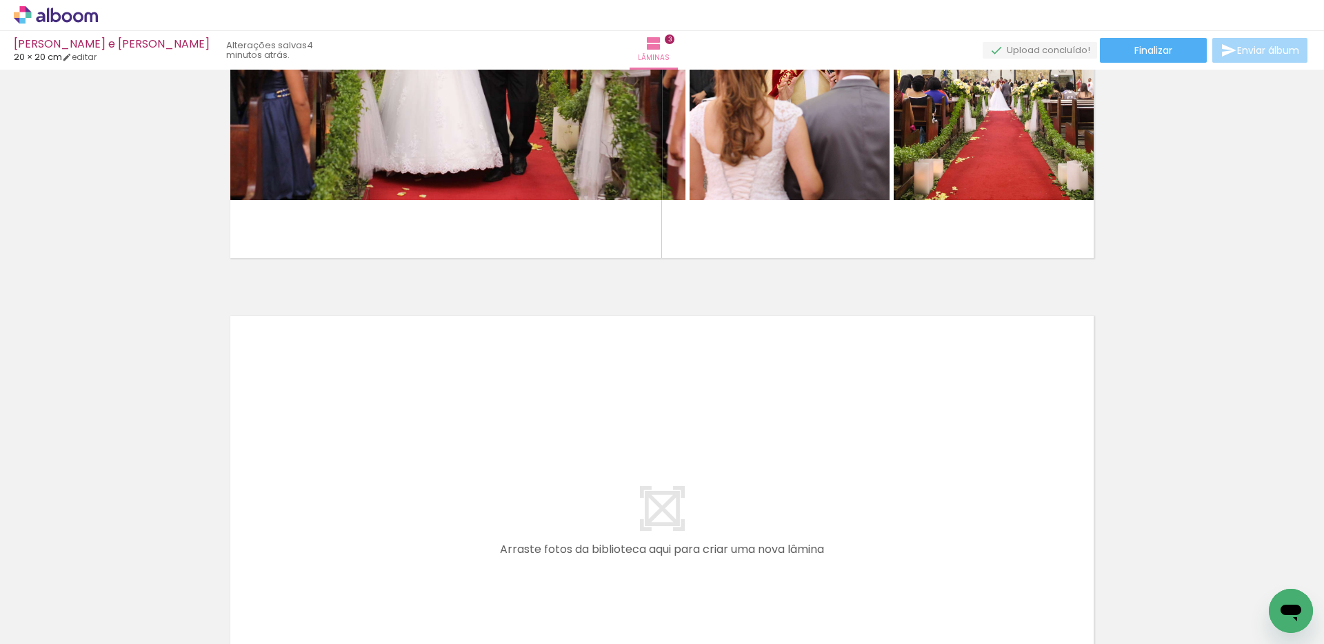
scroll to position [1248, 0]
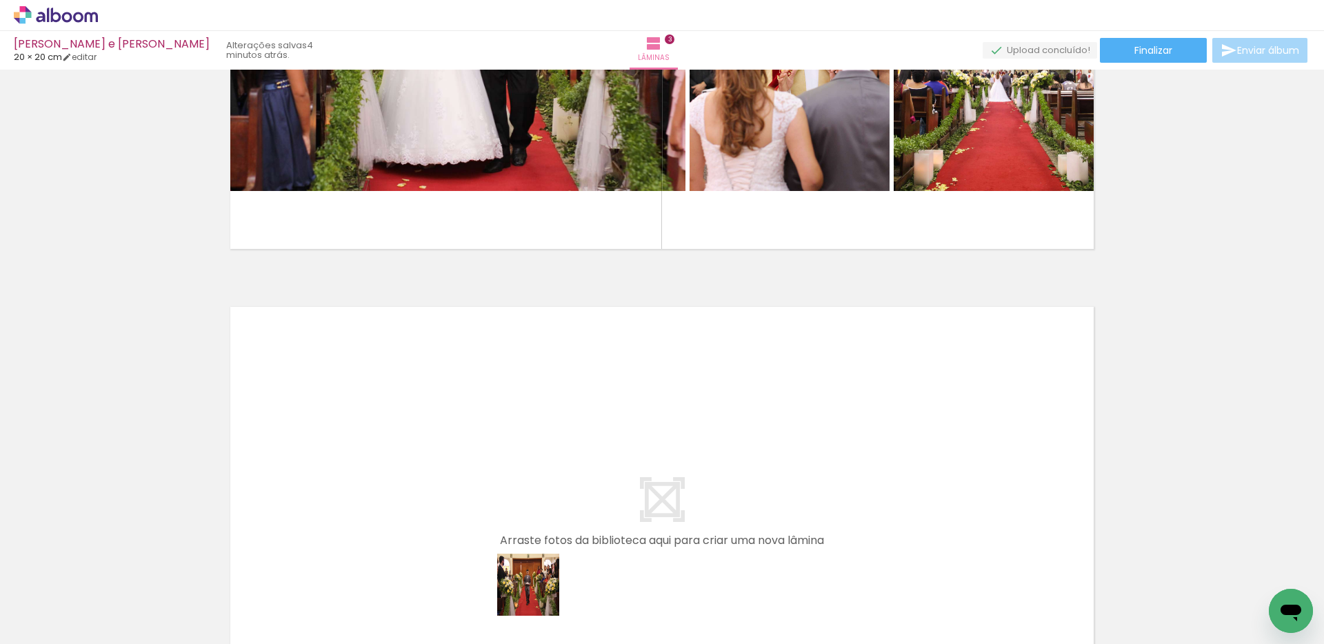
drag, startPoint x: 538, startPoint y: 595, endPoint x: 493, endPoint y: 461, distance: 141.3
click at [493, 452] on quentale-workspace at bounding box center [662, 322] width 1324 height 644
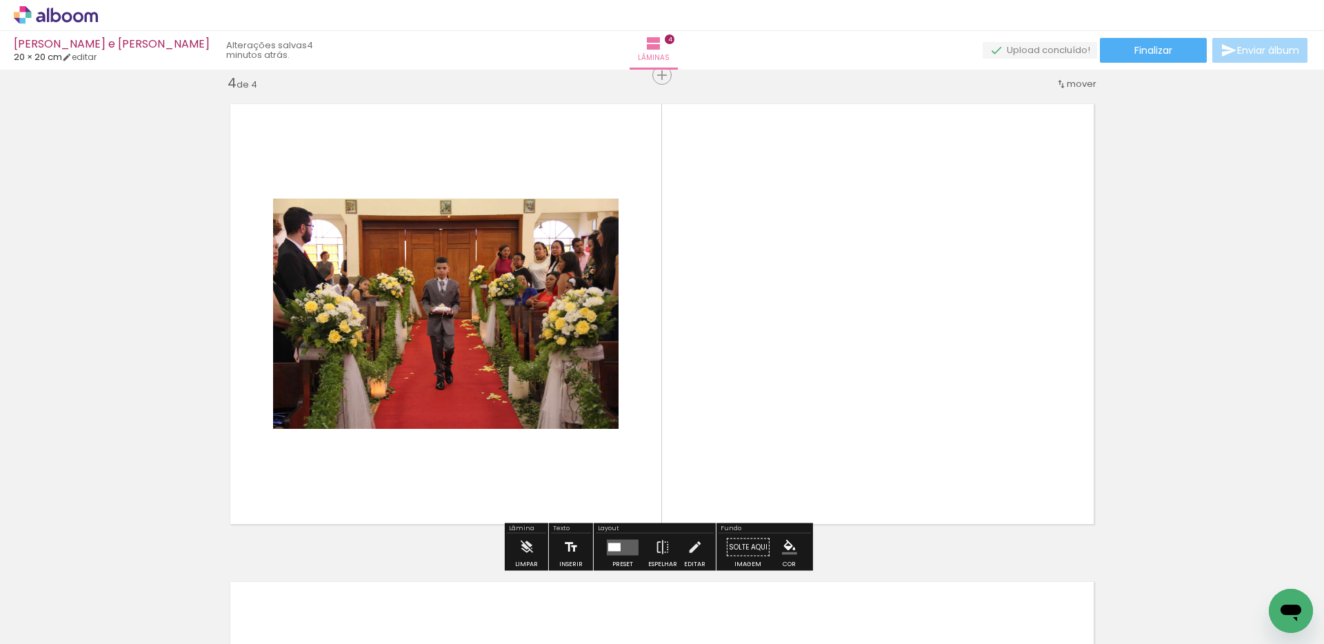
scroll to position [1450, 0]
drag, startPoint x: 532, startPoint y: 601, endPoint x: 718, endPoint y: 421, distance: 258.9
click at [650, 421] on quentale-workspace at bounding box center [662, 322] width 1324 height 644
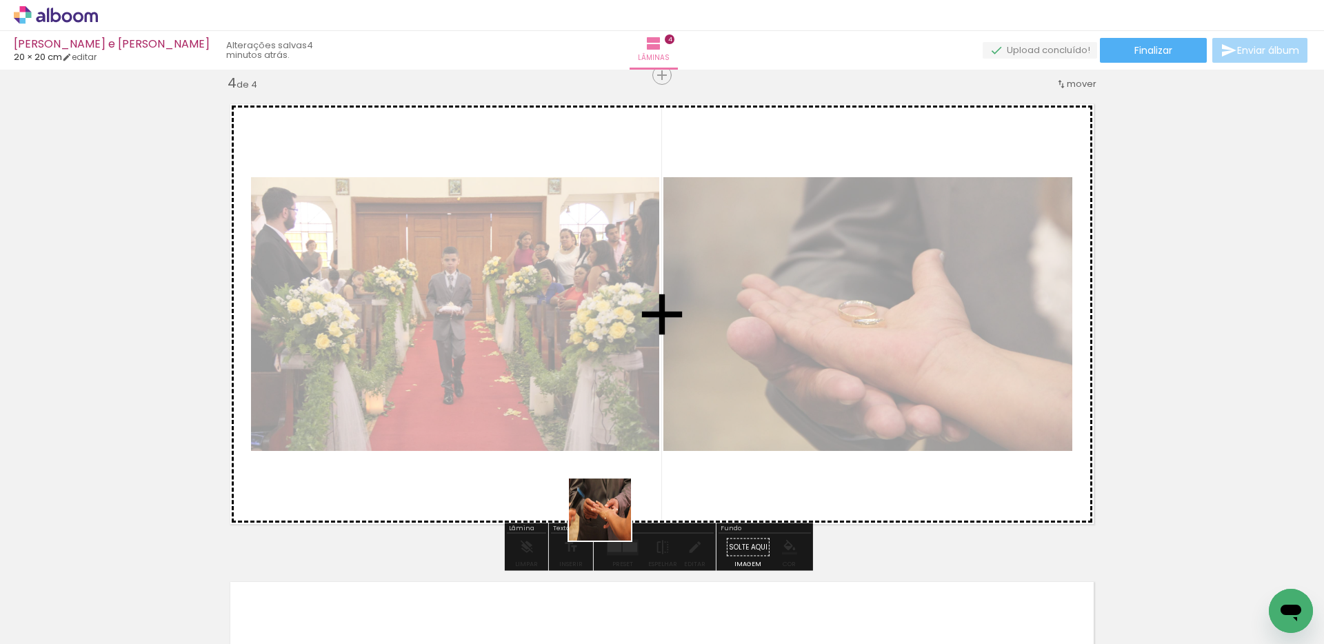
drag, startPoint x: 540, startPoint y: 607, endPoint x: 673, endPoint y: 466, distance: 194.1
click at [650, 451] on quentale-workspace at bounding box center [662, 322] width 1324 height 644
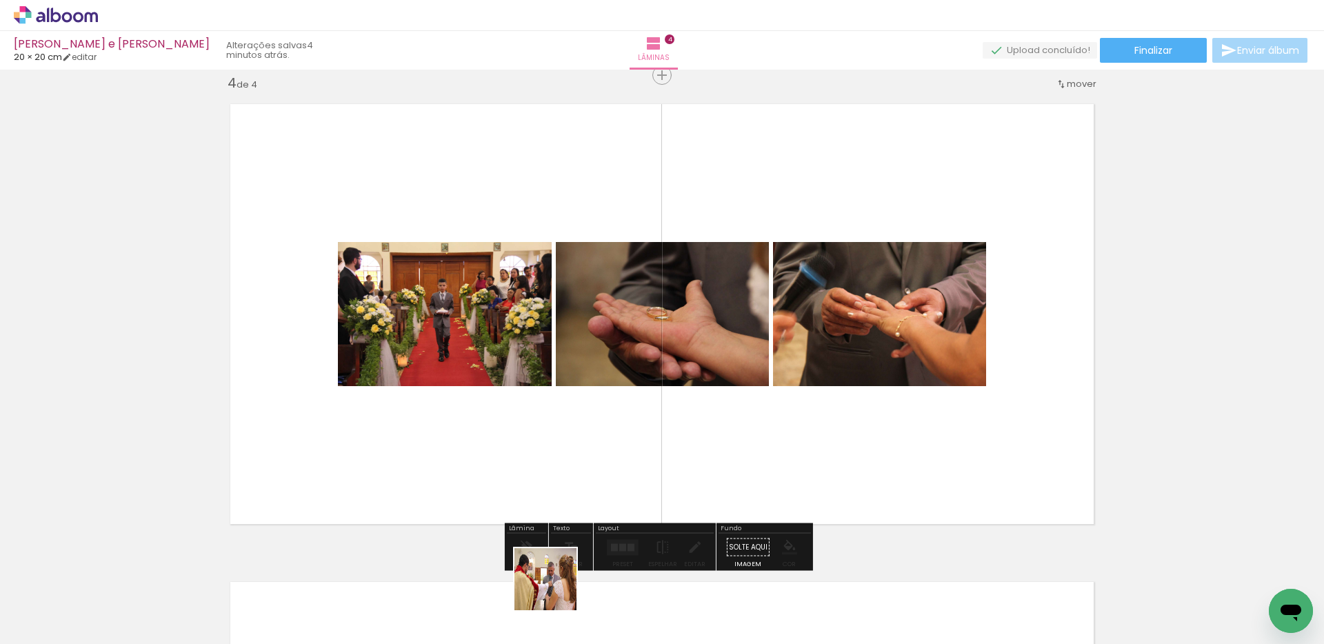
drag, startPoint x: 556, startPoint y: 589, endPoint x: 591, endPoint y: 504, distance: 92.4
click at [588, 452] on quentale-workspace at bounding box center [662, 322] width 1324 height 644
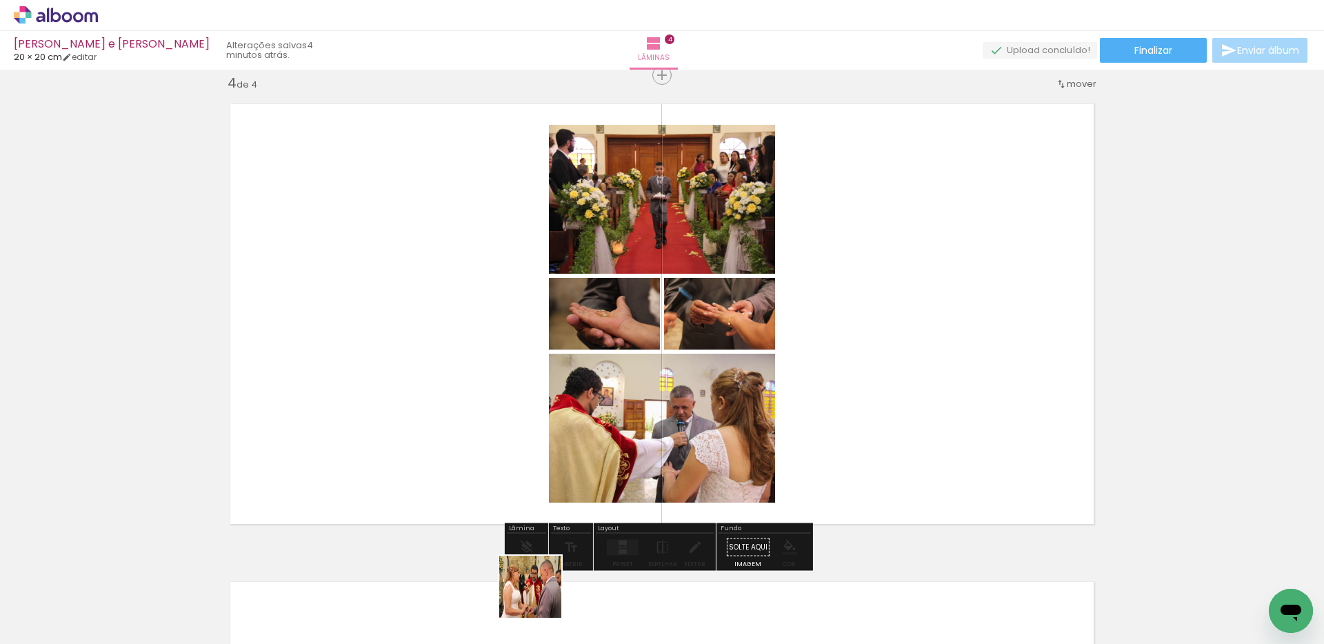
drag, startPoint x: 537, startPoint y: 602, endPoint x: 568, endPoint y: 515, distance: 92.2
click at [576, 452] on quentale-workspace at bounding box center [662, 322] width 1324 height 644
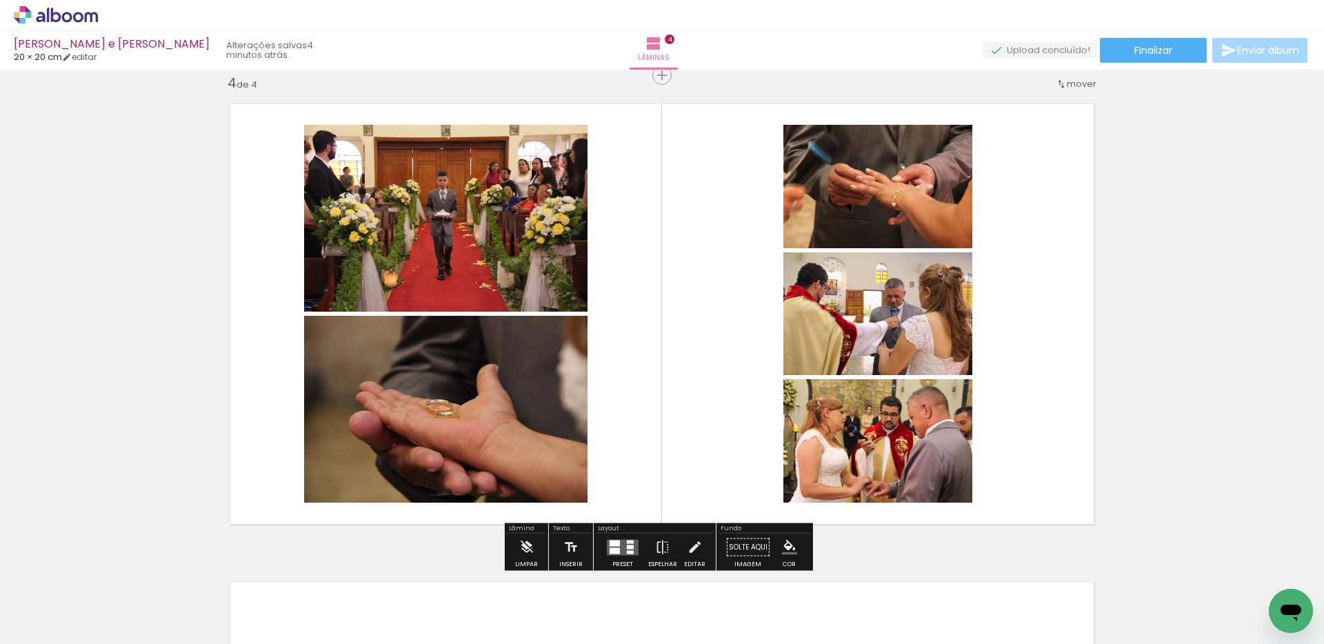
drag, startPoint x: 538, startPoint y: 598, endPoint x: 642, endPoint y: 474, distance: 161.9
click at [638, 452] on quentale-workspace at bounding box center [662, 322] width 1324 height 644
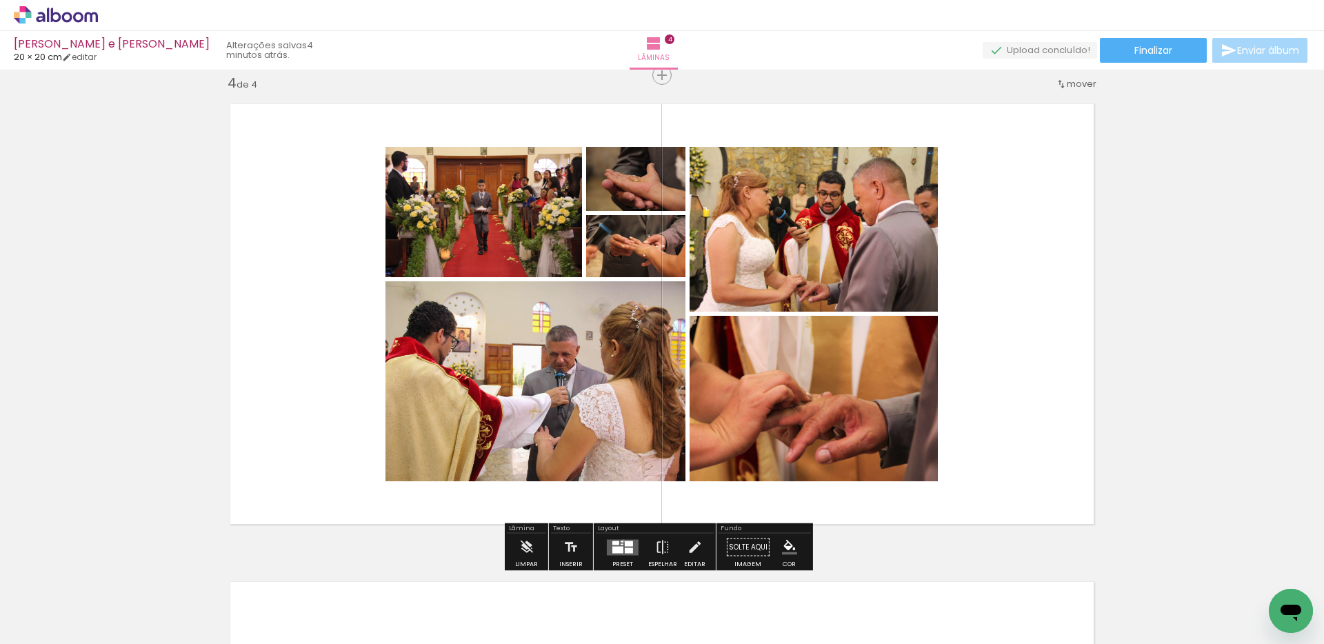
click at [620, 452] on quentale-layouter at bounding box center [623, 547] width 32 height 16
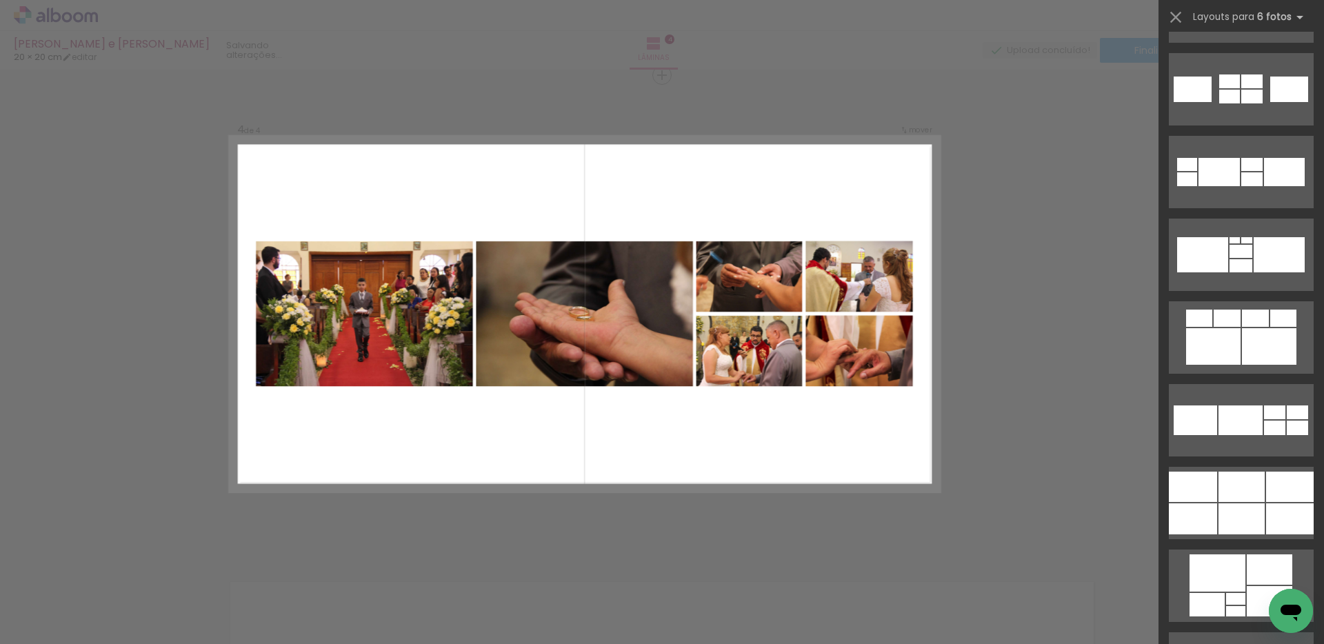
scroll to position [6046, 0]
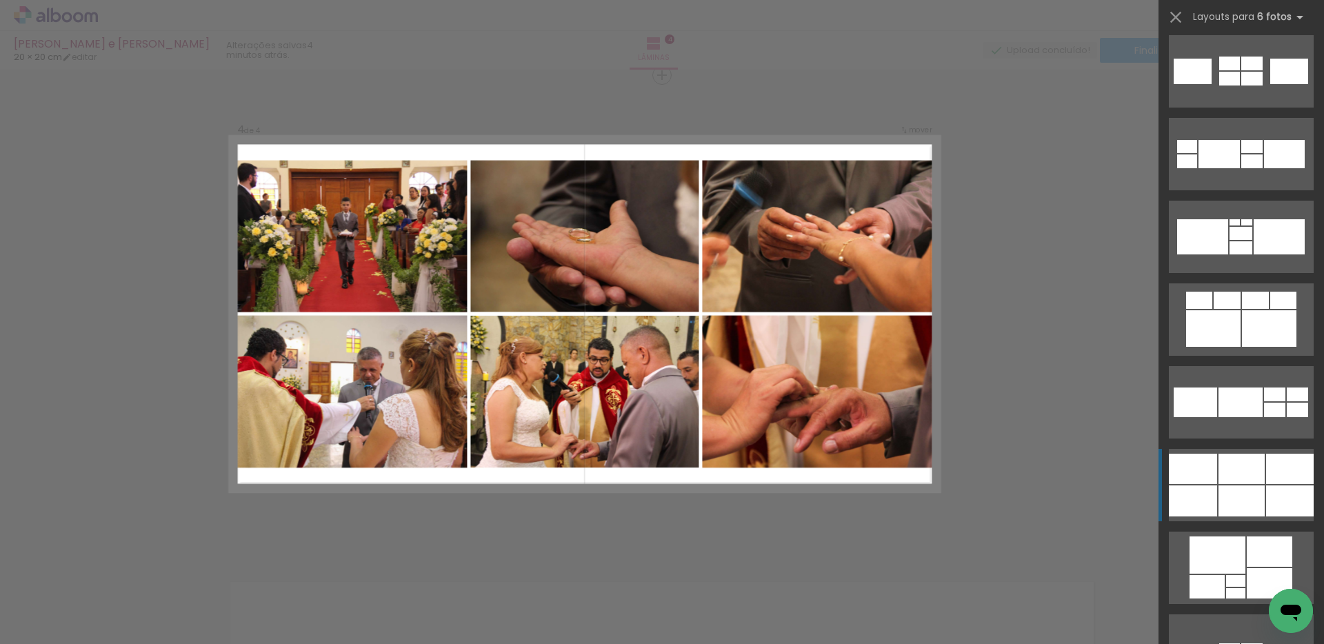
click at [650, 452] on div at bounding box center [1290, 469] width 48 height 30
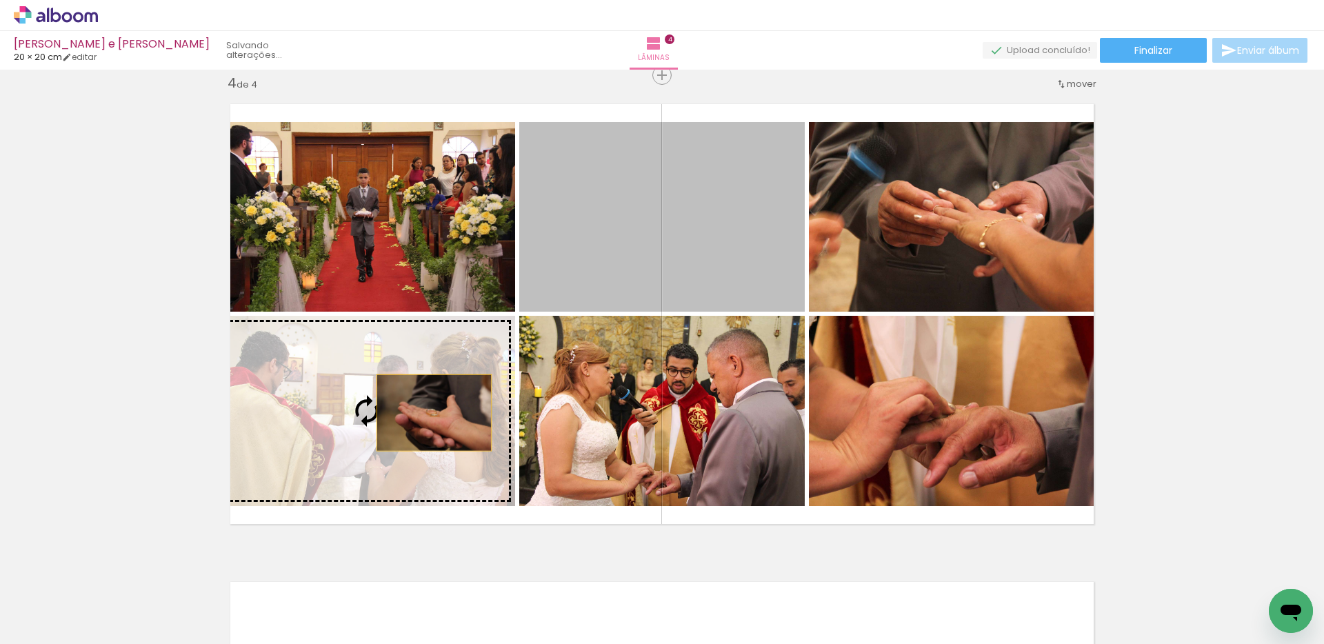
drag, startPoint x: 729, startPoint y: 248, endPoint x: 420, endPoint y: 414, distance: 351.0
click at [0, 0] on slot at bounding box center [0, 0] width 0 height 0
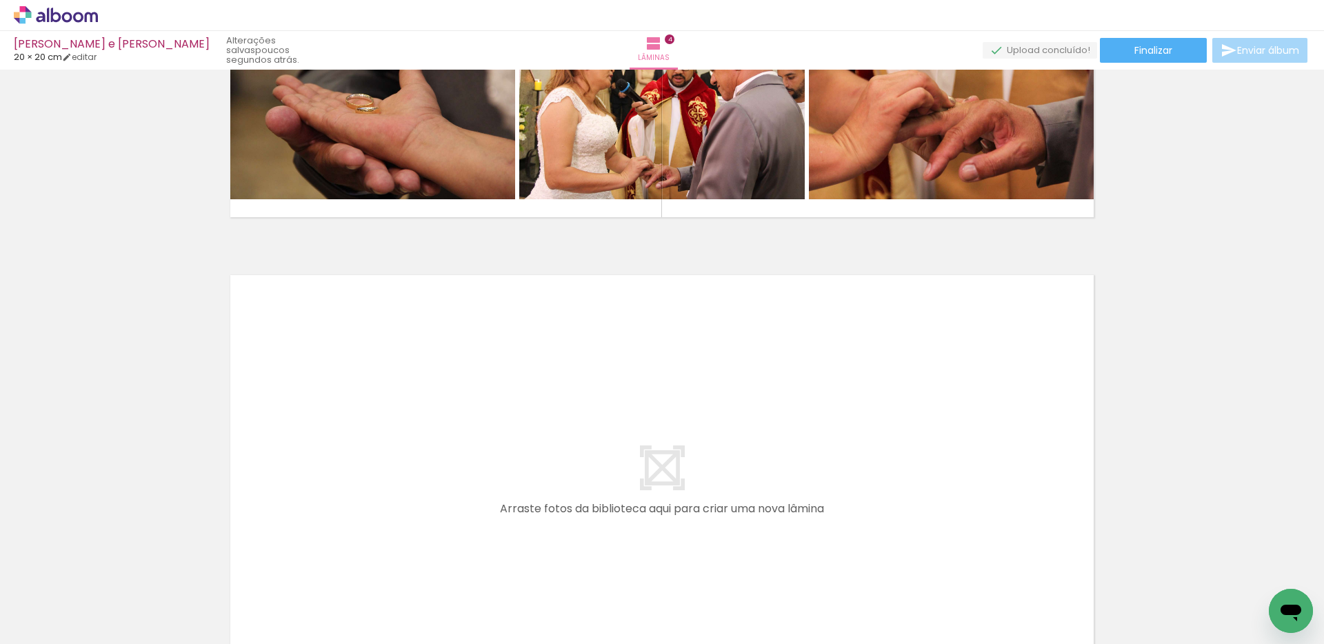
scroll to position [1784, 0]
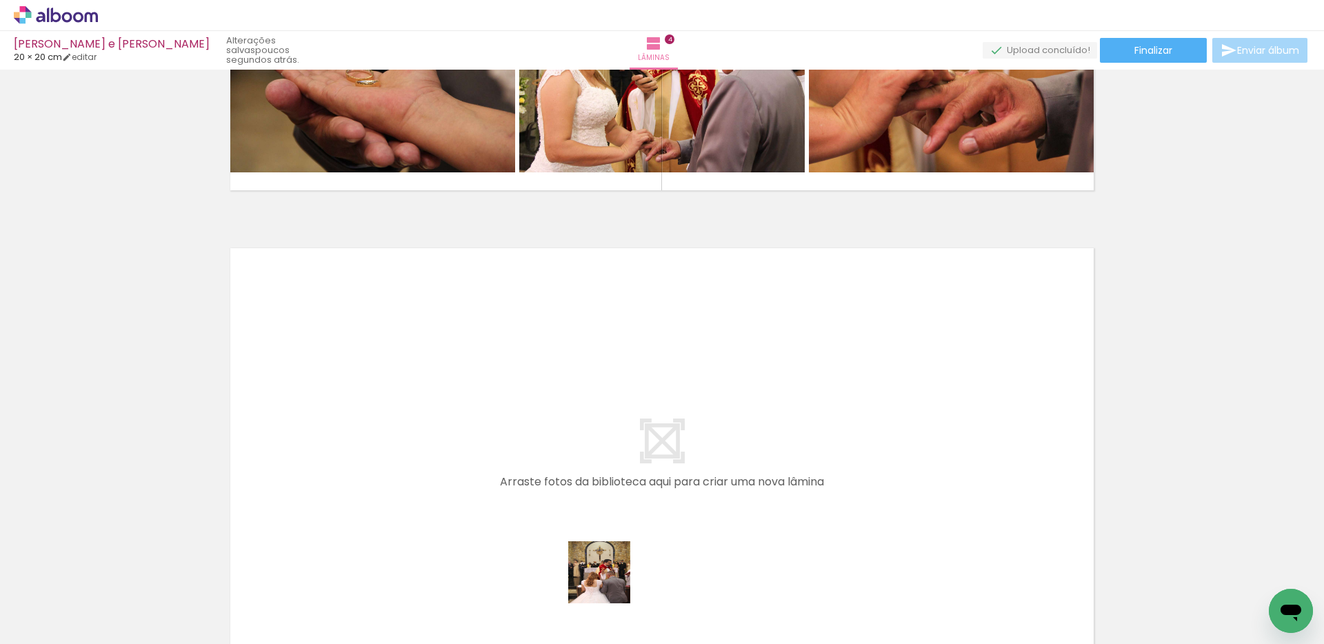
drag, startPoint x: 607, startPoint y: 593, endPoint x: 489, endPoint y: 423, distance: 206.9
click at [489, 423] on quentale-workspace at bounding box center [662, 322] width 1324 height 644
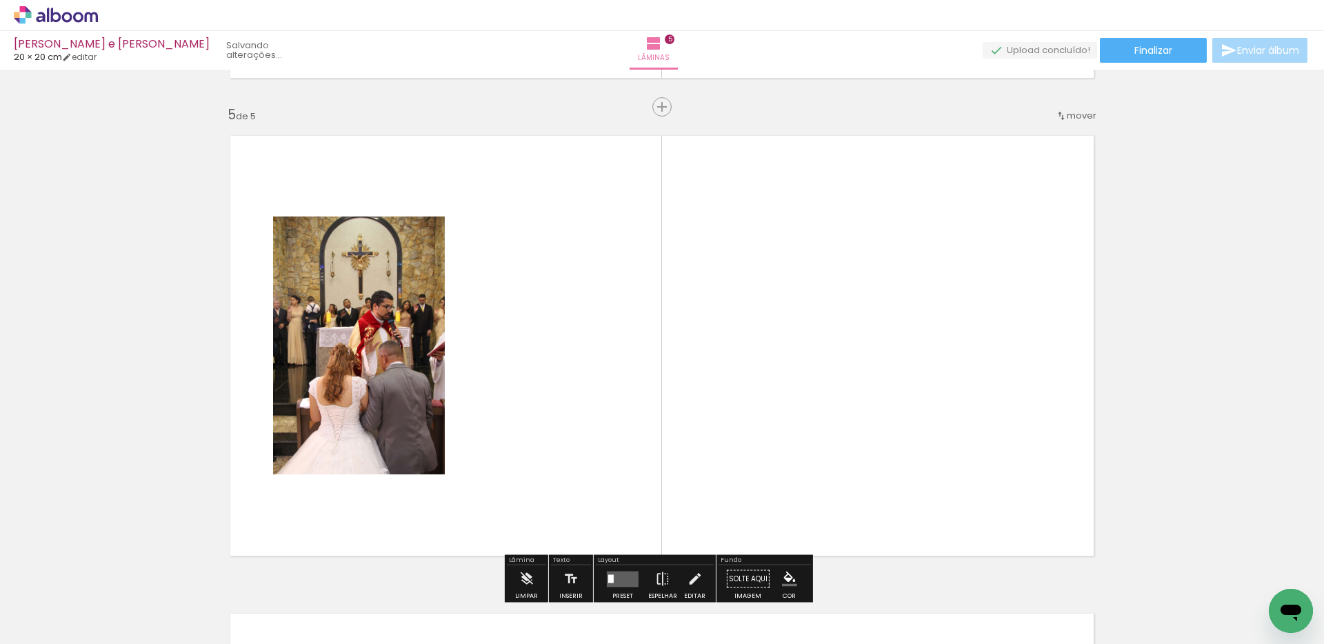
scroll to position [1928, 0]
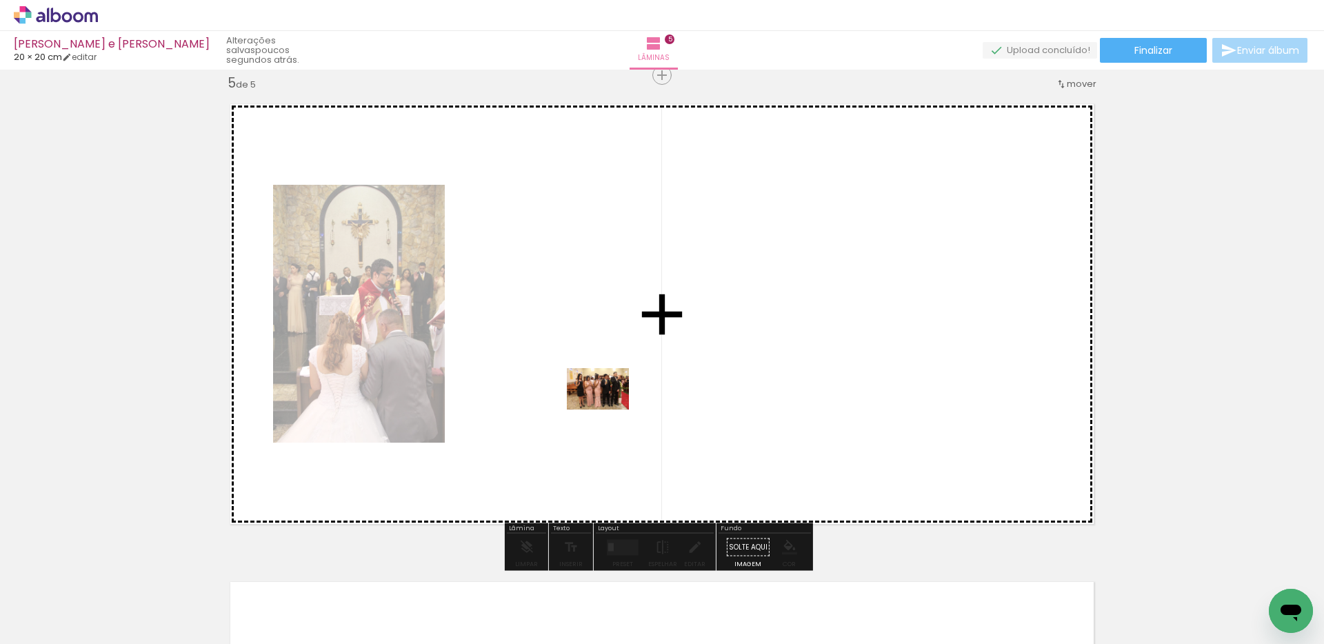
drag, startPoint x: 618, startPoint y: 608, endPoint x: 608, endPoint y: 409, distance: 198.8
click at [608, 409] on quentale-workspace at bounding box center [662, 322] width 1324 height 644
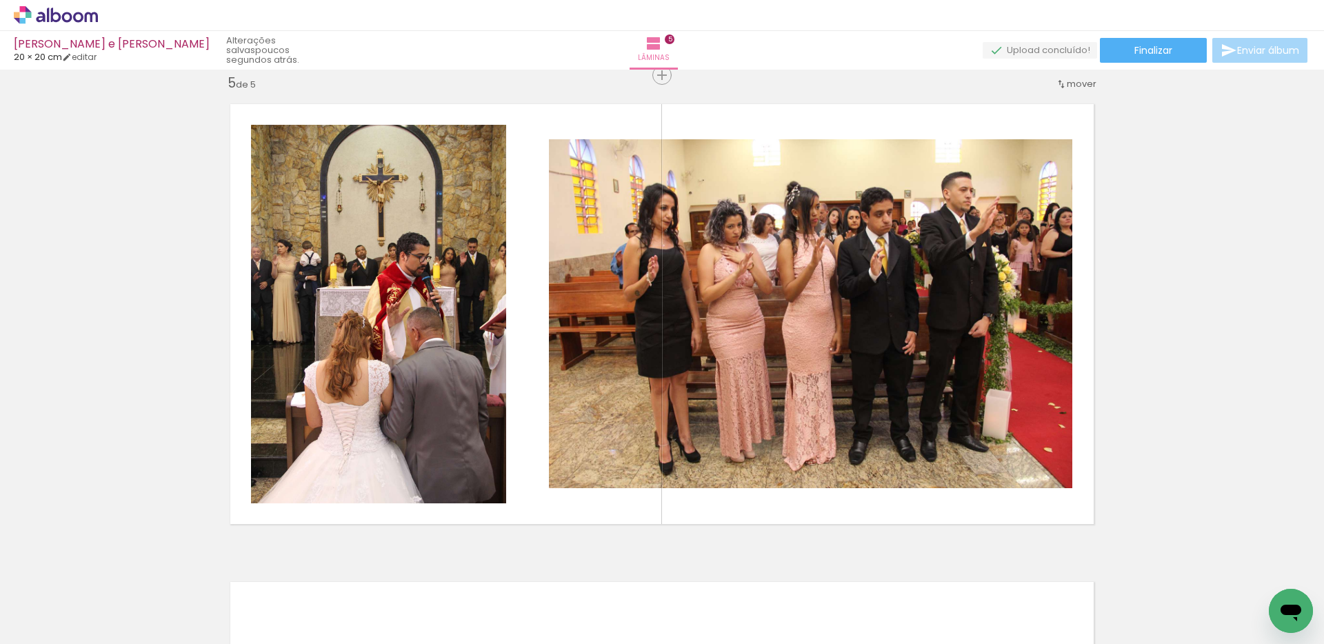
scroll to position [0, 1682]
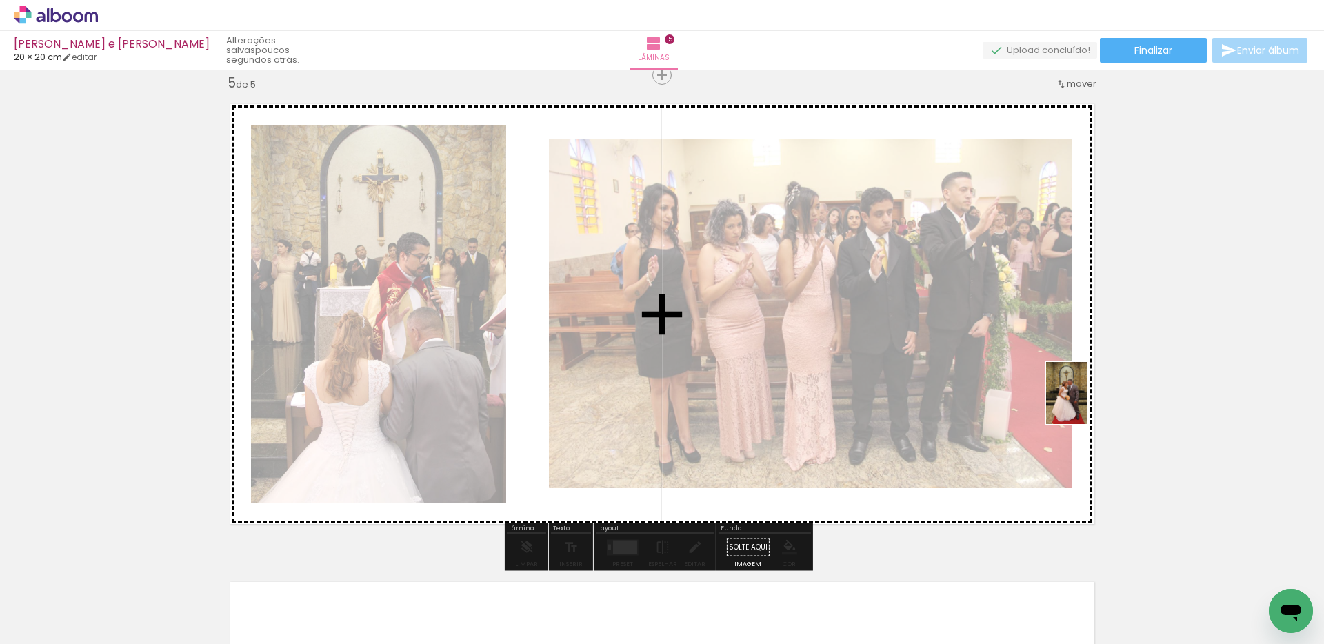
drag, startPoint x: 944, startPoint y: 598, endPoint x: 1087, endPoint y: 403, distance: 241.6
click at [650, 403] on quentale-workspace at bounding box center [662, 322] width 1324 height 644
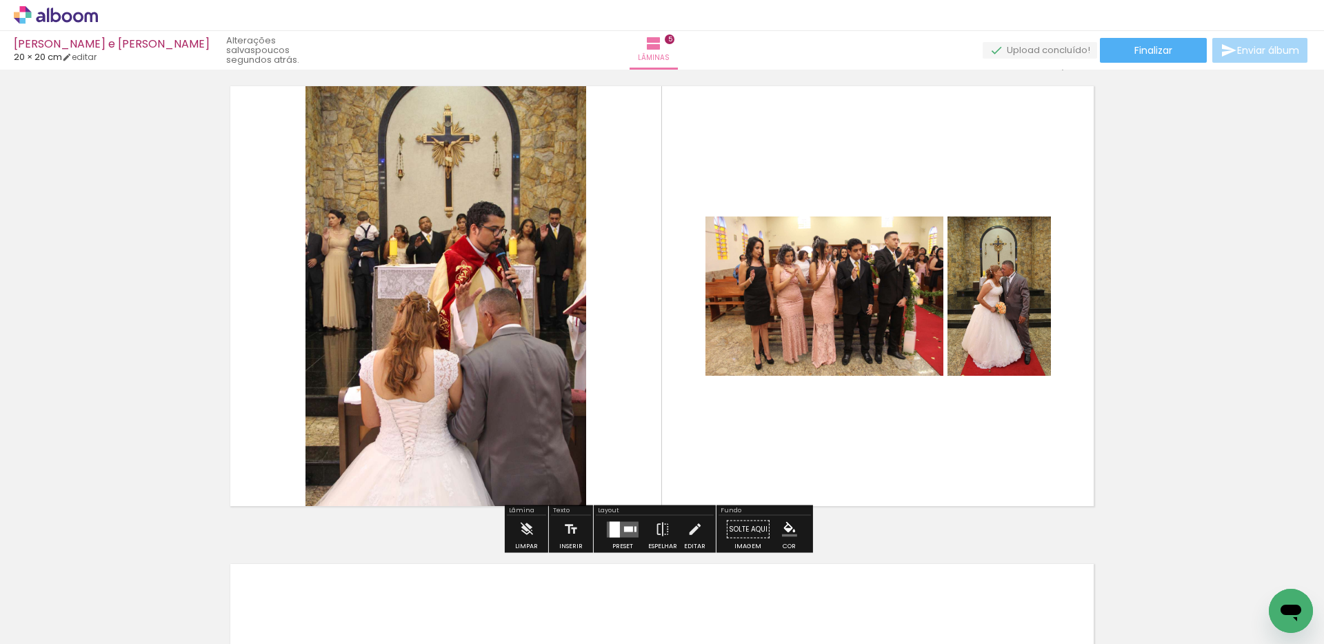
scroll to position [1965, 0]
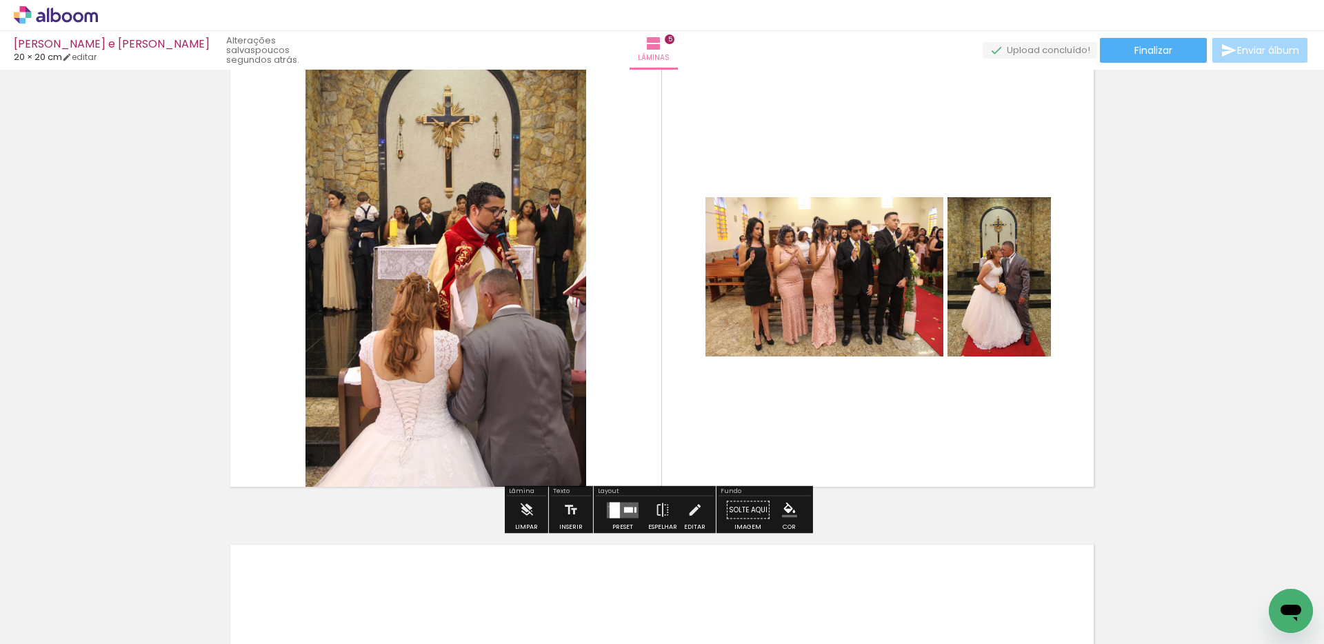
click at [607, 452] on quentale-layouter at bounding box center [623, 510] width 32 height 16
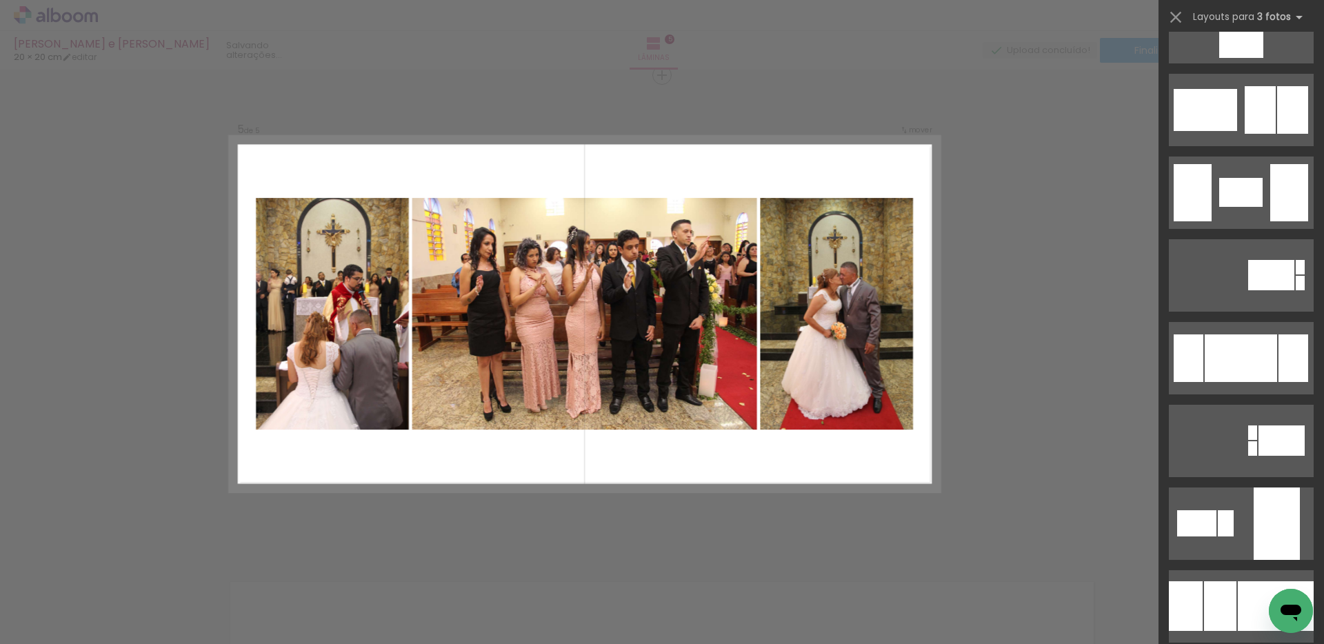
scroll to position [2471, 0]
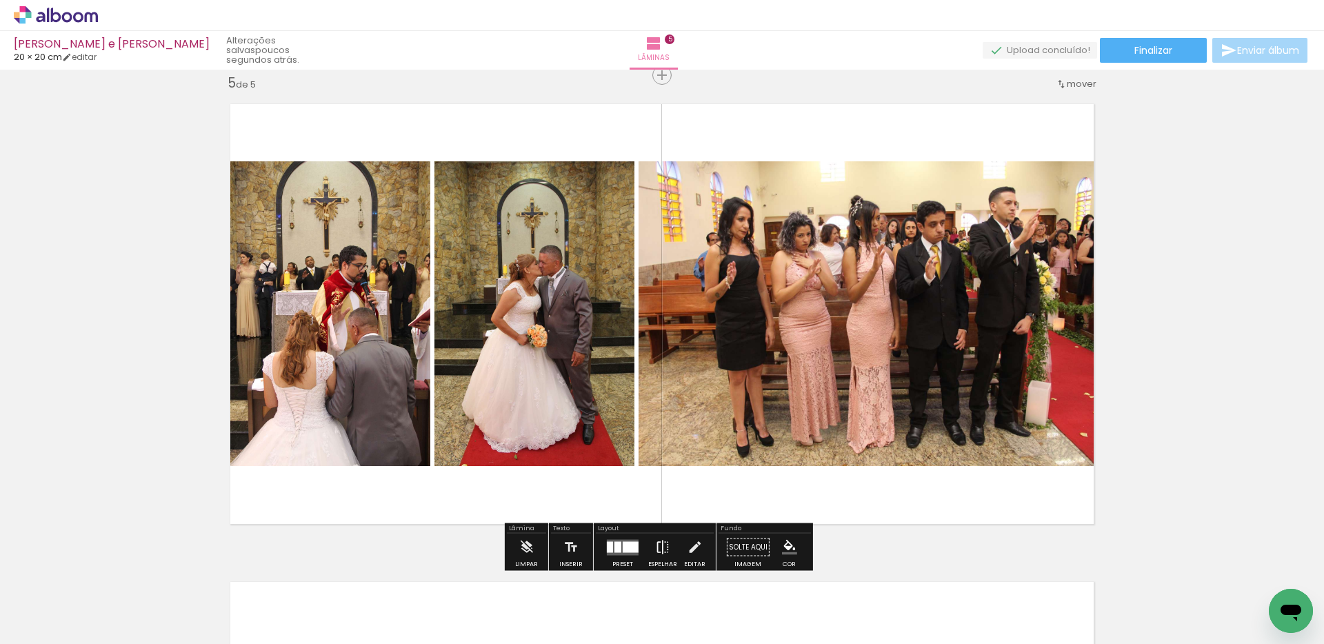
click at [650, 452] on iron-icon at bounding box center [662, 548] width 15 height 28
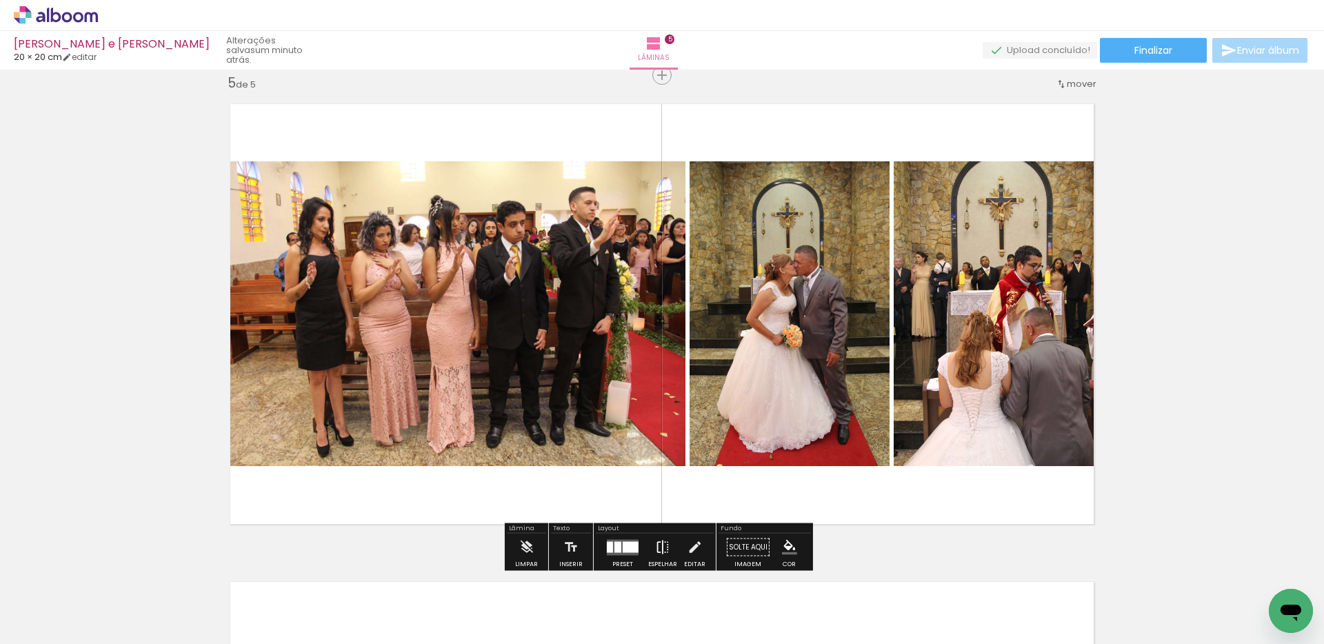
click at [650, 452] on iron-icon at bounding box center [662, 548] width 15 height 28
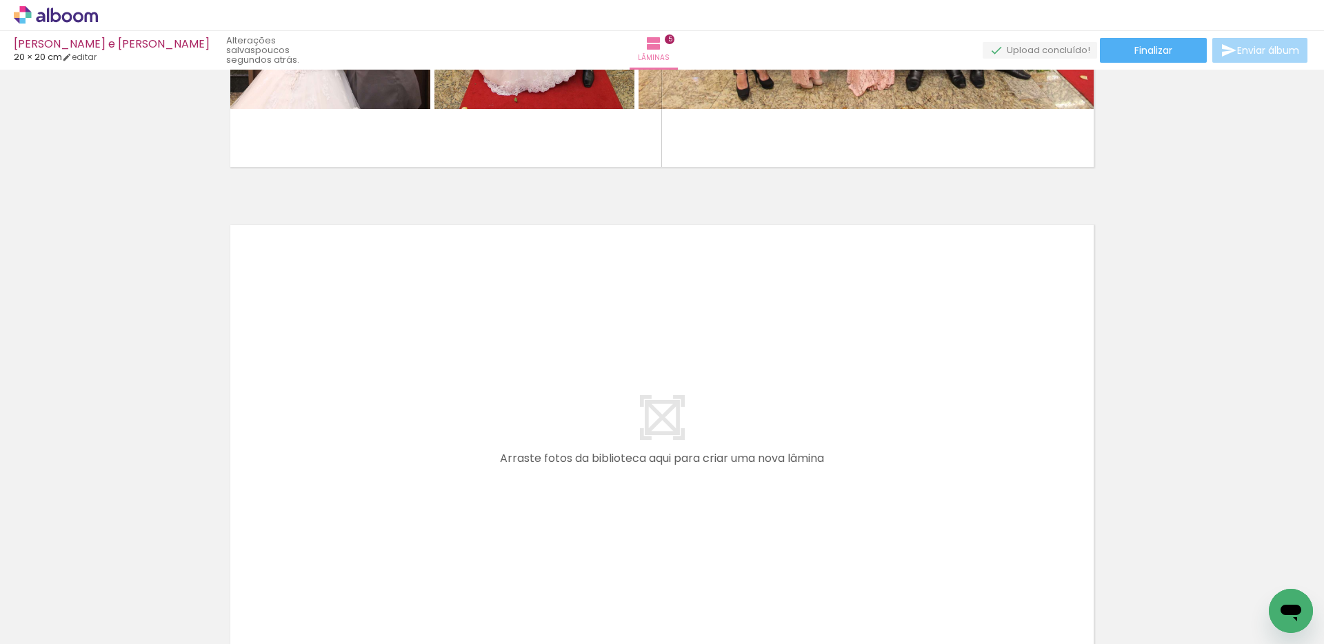
scroll to position [0, 1132]
drag, startPoint x: 415, startPoint y: 598, endPoint x: 402, endPoint y: 478, distance: 120.0
click at [402, 452] on quentale-workspace at bounding box center [662, 322] width 1324 height 644
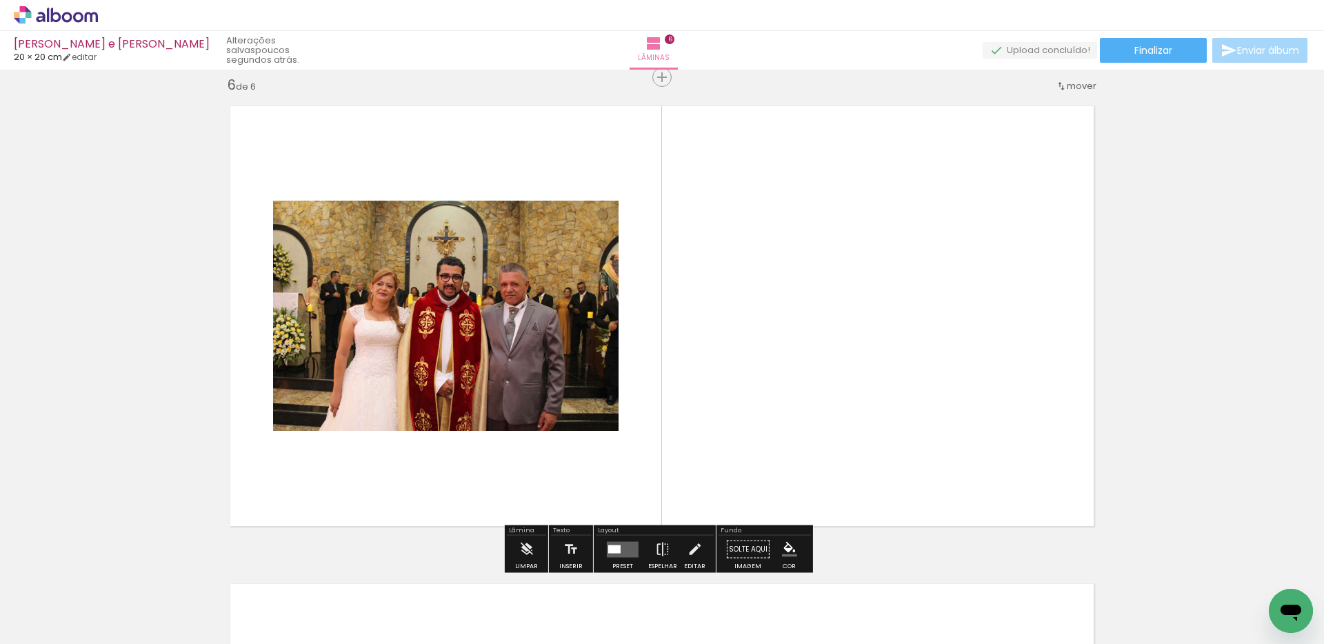
scroll to position [2406, 0]
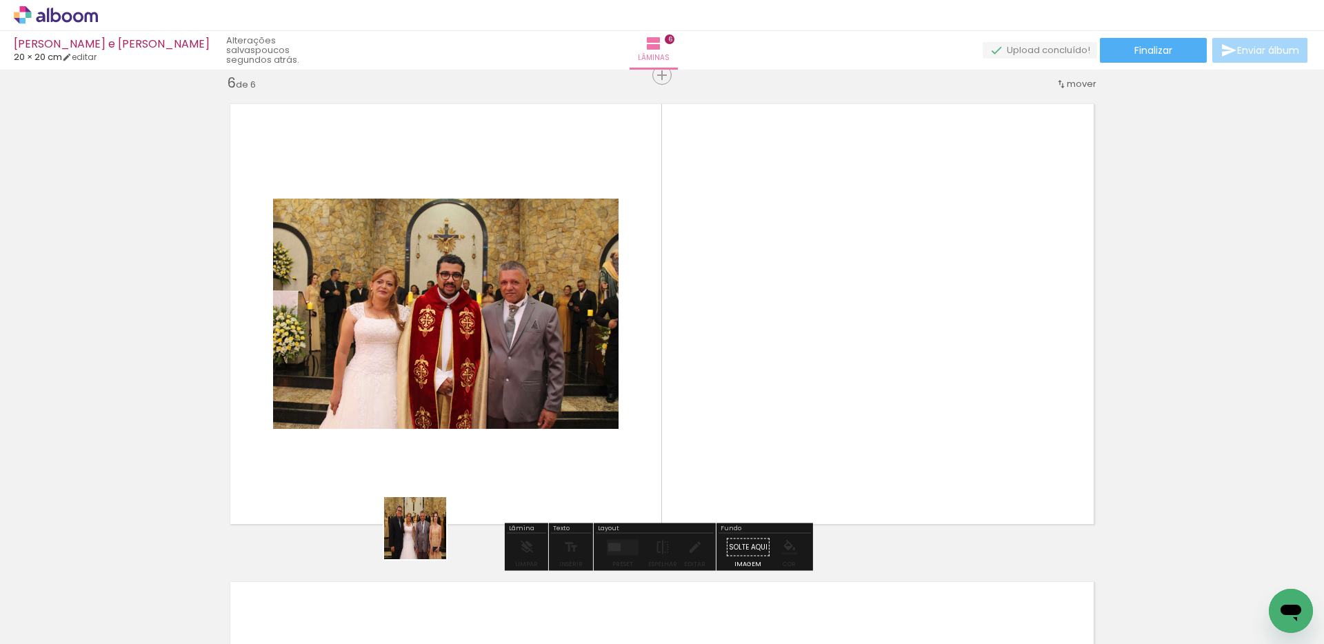
drag, startPoint x: 412, startPoint y: 597, endPoint x: 441, endPoint y: 441, distance: 158.5
click at [440, 441] on quentale-workspace at bounding box center [662, 322] width 1324 height 644
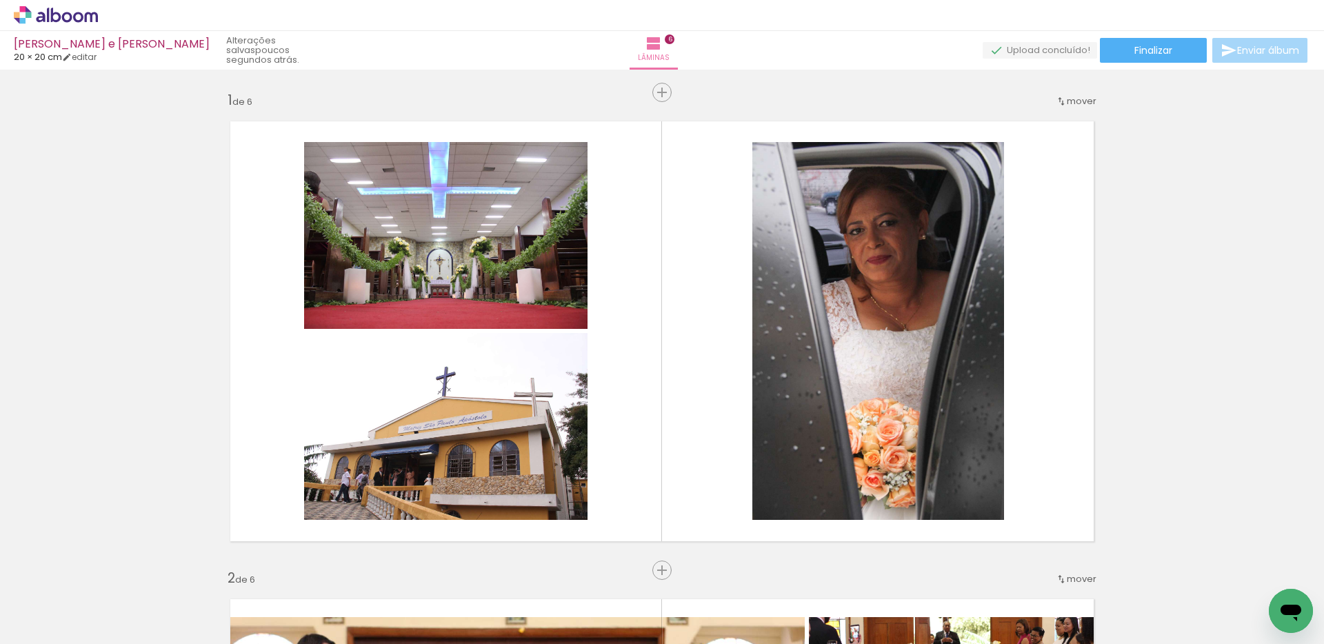
scroll to position [0, 1132]
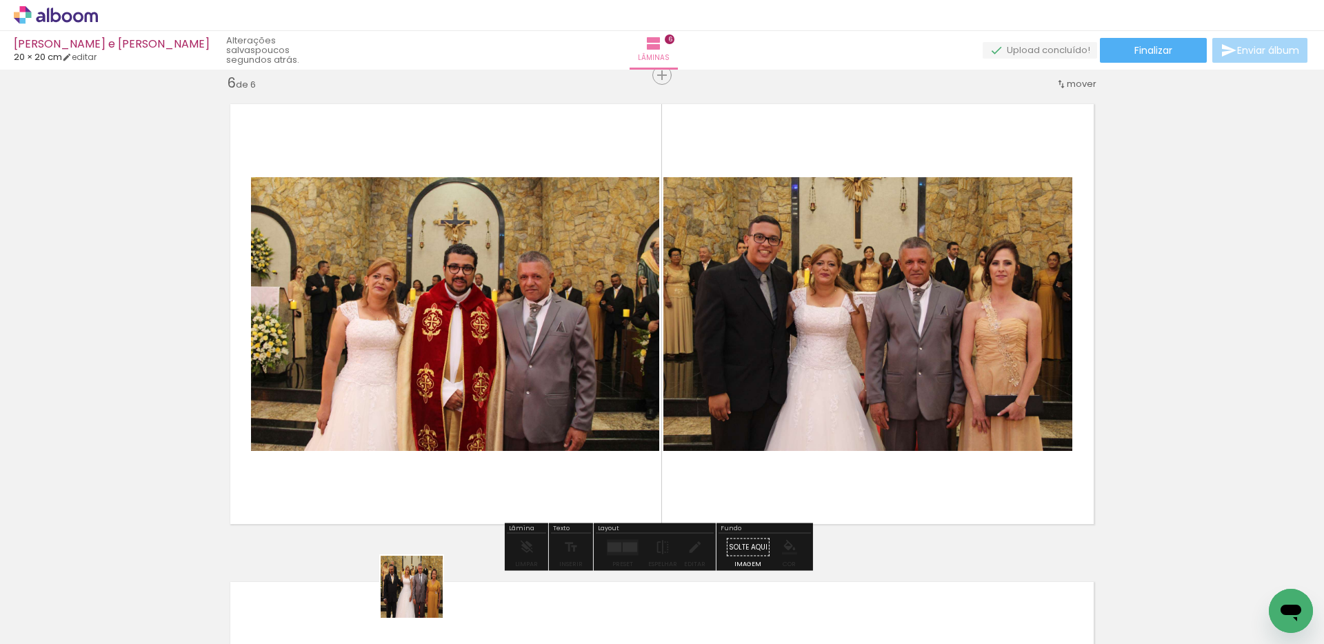
drag, startPoint x: 422, startPoint y: 597, endPoint x: 429, endPoint y: 494, distance: 103.0
click at [429, 507] on quentale-workspace at bounding box center [662, 322] width 1324 height 644
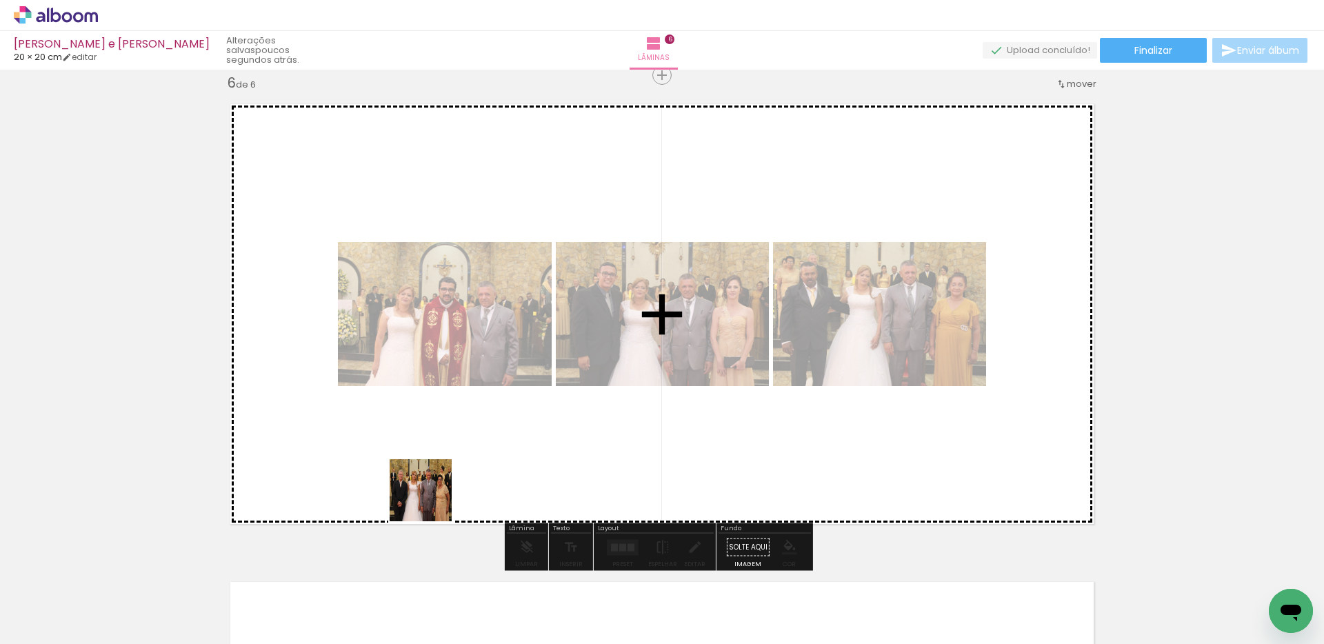
drag, startPoint x: 414, startPoint y: 575, endPoint x: 429, endPoint y: 475, distance: 101.1
click at [429, 480] on quentale-workspace at bounding box center [662, 322] width 1324 height 644
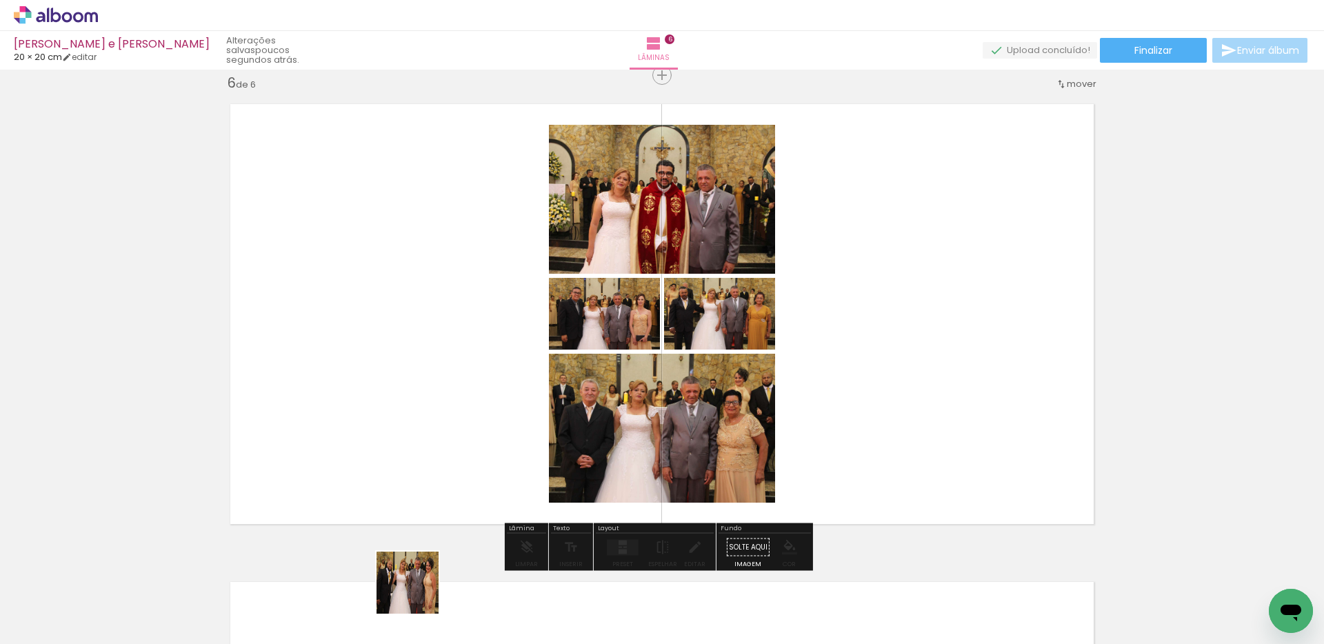
drag, startPoint x: 418, startPoint y: 593, endPoint x: 434, endPoint y: 441, distance: 152.6
click at [434, 441] on quentale-workspace at bounding box center [662, 322] width 1324 height 644
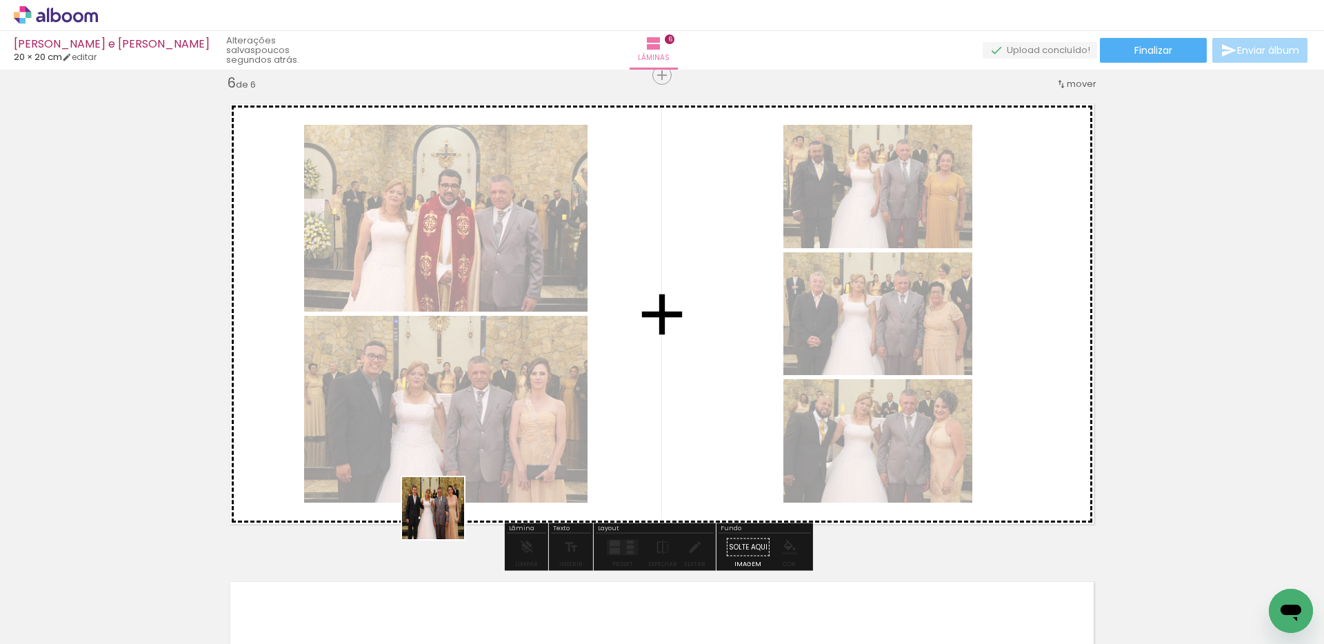
drag, startPoint x: 405, startPoint y: 594, endPoint x: 454, endPoint y: 460, distance: 143.3
click at [454, 463] on quentale-workspace at bounding box center [662, 322] width 1324 height 644
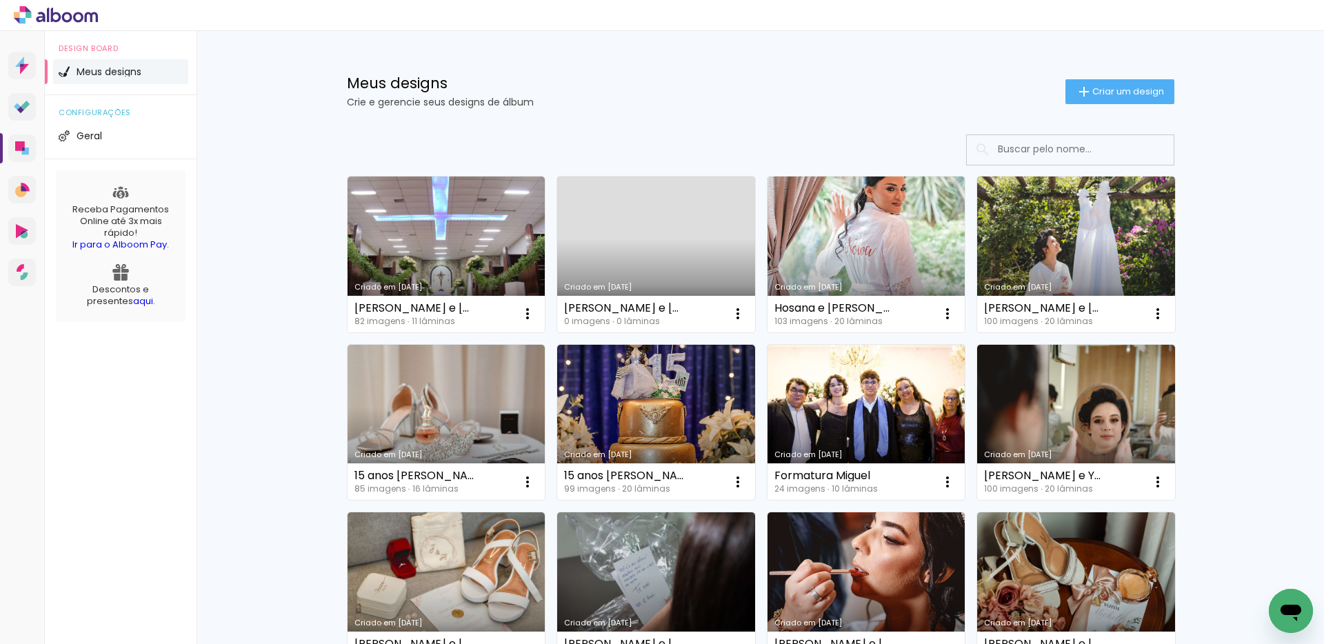
click at [660, 225] on link "Criado em [DATE]" at bounding box center [656, 254] width 198 height 156
